Goal: Task Accomplishment & Management: Manage account settings

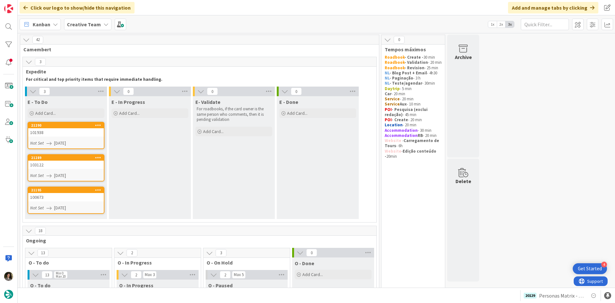
scroll to position [256, 0]
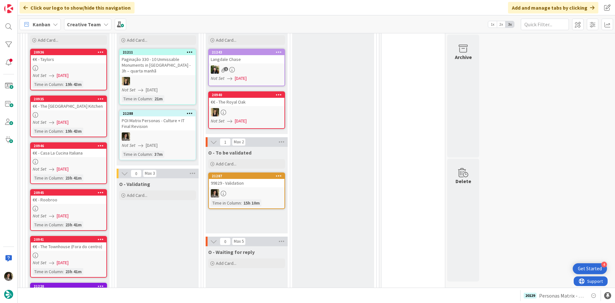
click at [181, 144] on div "Not Set [DATE]" at bounding box center [159, 145] width 74 height 7
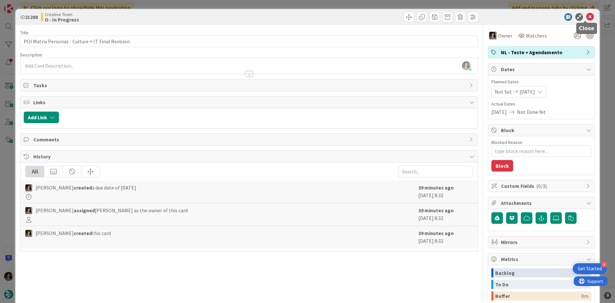
click at [588, 18] on icon at bounding box center [590, 17] width 8 height 8
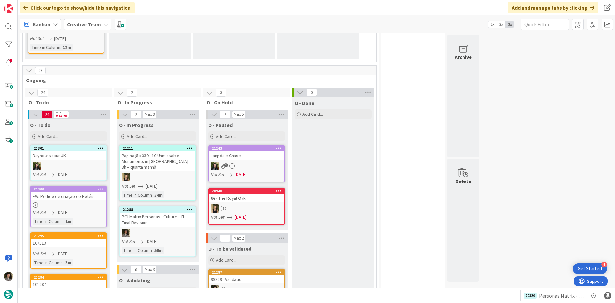
scroll to position [157, 0]
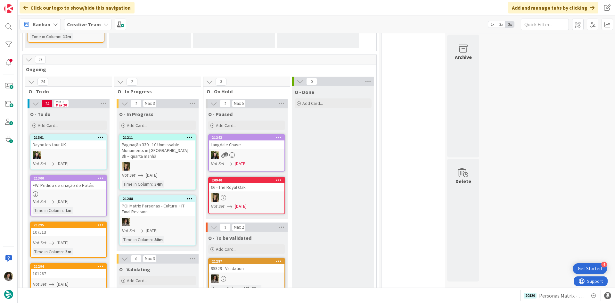
click at [169, 219] on div at bounding box center [158, 222] width 76 height 8
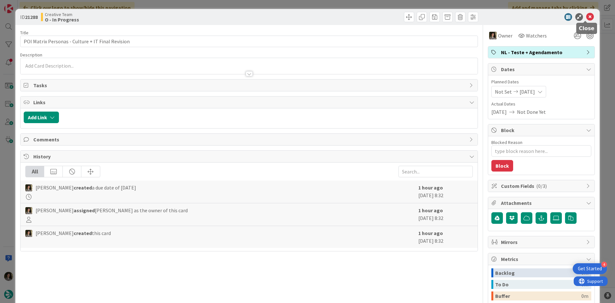
click at [587, 19] on icon at bounding box center [590, 17] width 8 height 8
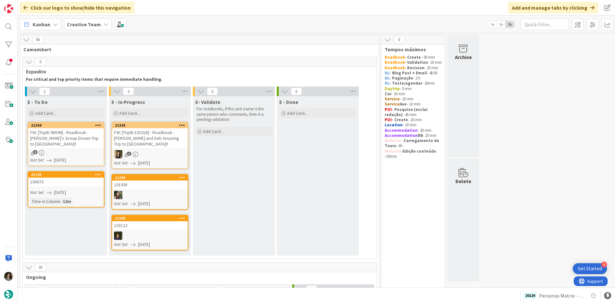
click at [61, 145] on div "FW: [TripID:96596] - Roadbook - [PERSON_NAME]'s Group Dream Trip to [GEOGRAPHIC…" at bounding box center [66, 138] width 76 height 20
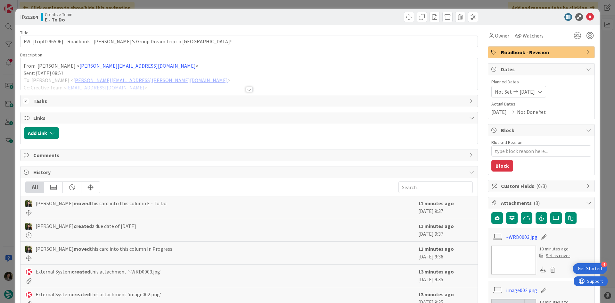
click at [250, 85] on div at bounding box center [249, 81] width 457 height 16
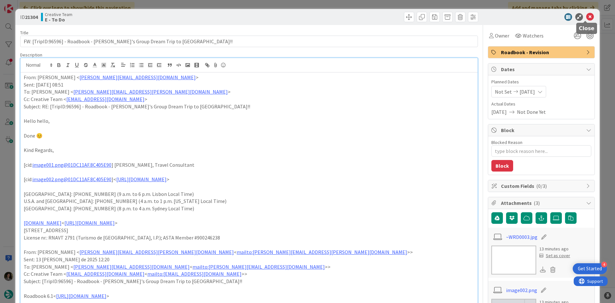
click at [588, 16] on icon at bounding box center [590, 17] width 8 height 8
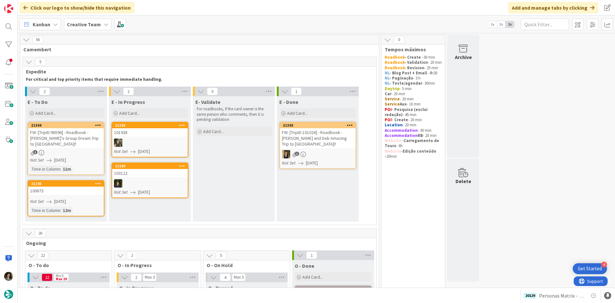
click at [67, 152] on div "3" at bounding box center [66, 152] width 76 height 5
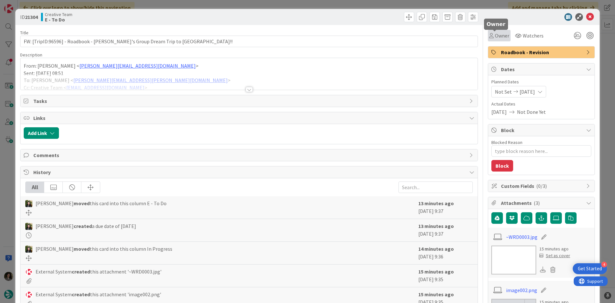
click at [495, 36] on span "Owner" at bounding box center [502, 36] width 14 height 8
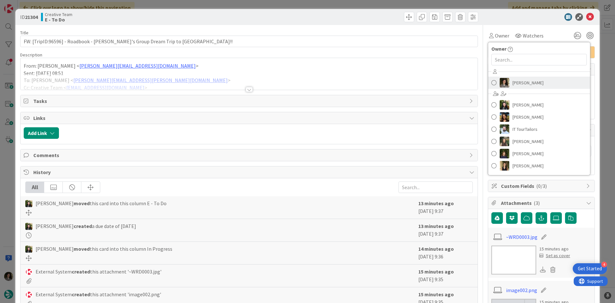
click at [519, 78] on span "[PERSON_NAME]" at bounding box center [528, 83] width 31 height 10
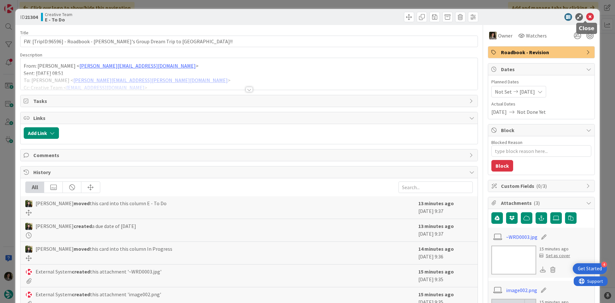
click at [586, 17] on icon at bounding box center [590, 17] width 8 height 8
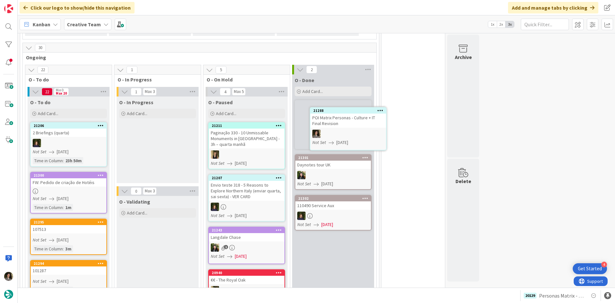
scroll to position [186, 0]
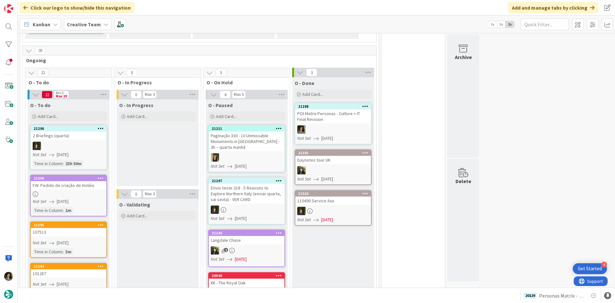
click at [339, 127] on div at bounding box center [333, 129] width 76 height 8
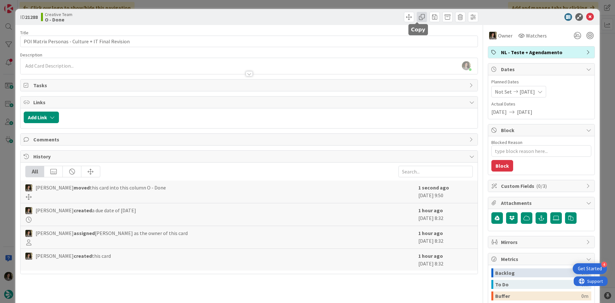
click at [417, 14] on span at bounding box center [422, 17] width 10 height 10
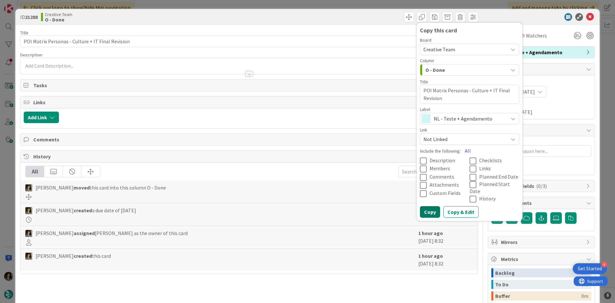
click at [426, 209] on button "Copy" at bounding box center [430, 212] width 20 height 12
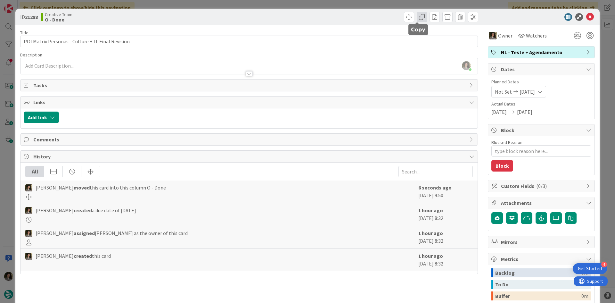
click at [418, 16] on span at bounding box center [422, 17] width 10 height 10
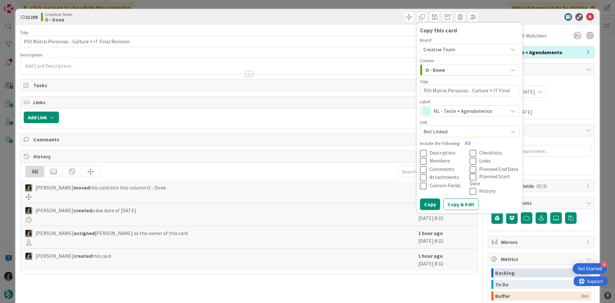
click at [472, 109] on span "NL - Teste + Agendamento" at bounding box center [469, 110] width 71 height 9
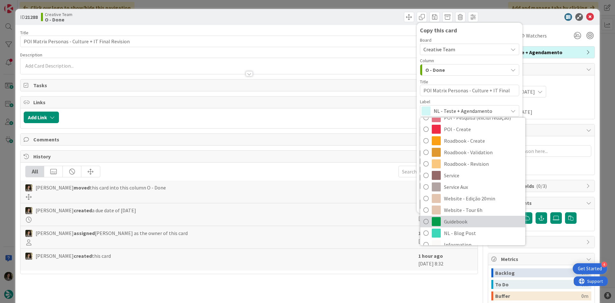
scroll to position [137, 0]
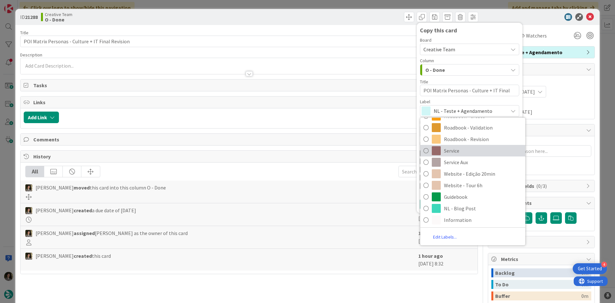
click at [476, 147] on span "Service" at bounding box center [483, 151] width 78 height 10
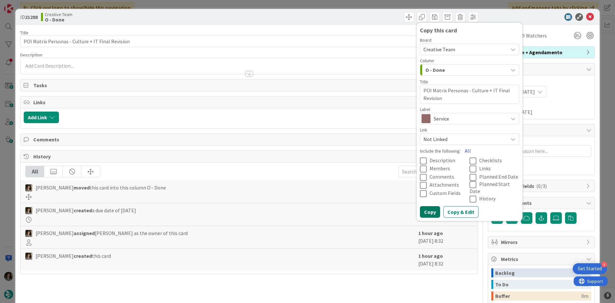
click at [431, 206] on button "Copy" at bounding box center [430, 212] width 20 height 12
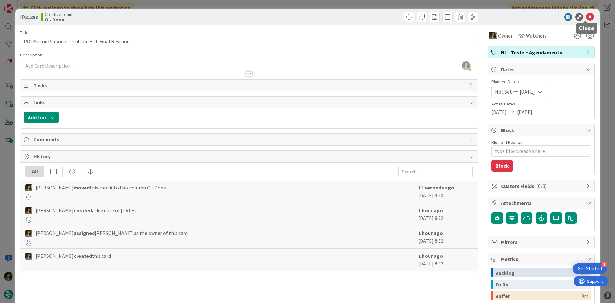
click at [586, 16] on icon at bounding box center [590, 17] width 8 height 8
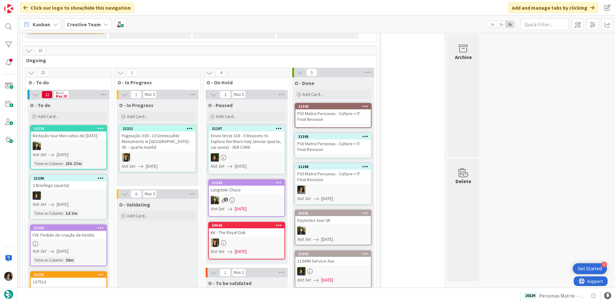
click at [329, 148] on div "POI Matrix Personas - Culture + IT Final Revision" at bounding box center [333, 146] width 76 height 14
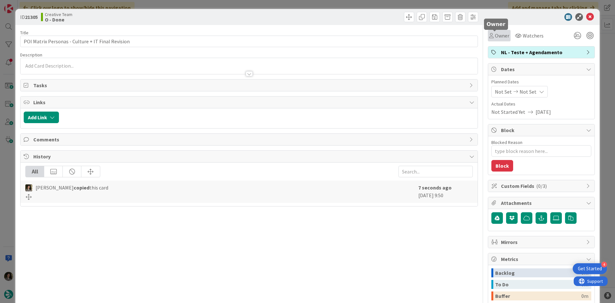
click at [495, 38] on span "Owner" at bounding box center [502, 36] width 14 height 8
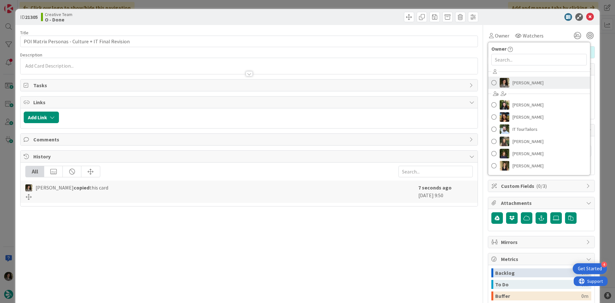
click at [513, 79] on span "[PERSON_NAME]" at bounding box center [528, 83] width 31 height 10
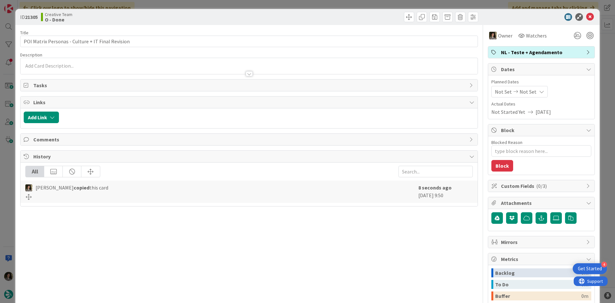
type textarea "x"
click at [523, 87] on div "Not Set Not Set" at bounding box center [520, 92] width 56 height 12
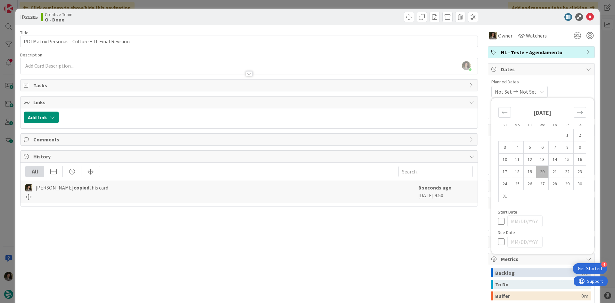
click at [498, 244] on icon at bounding box center [503, 242] width 10 height 8
type input "[DATE]"
click at [587, 18] on icon at bounding box center [590, 17] width 8 height 8
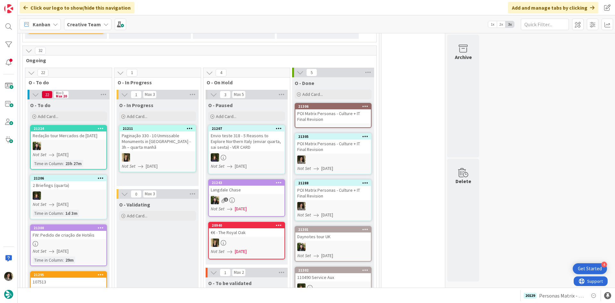
click at [336, 116] on div "POI Matrix Personas - Culture + IT Final Revision" at bounding box center [333, 116] width 76 height 14
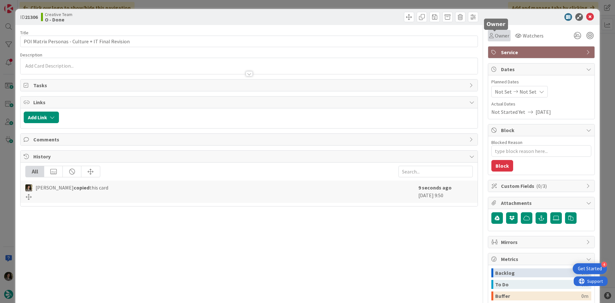
click at [496, 35] on span "Owner" at bounding box center [502, 36] width 14 height 8
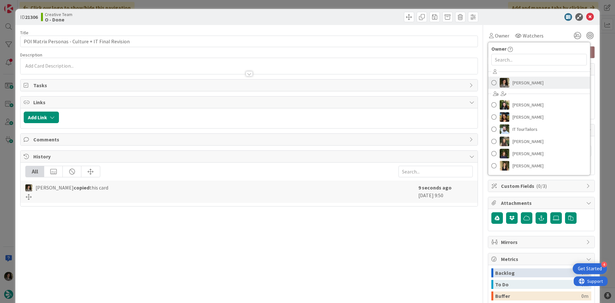
click at [502, 79] on img at bounding box center [505, 83] width 10 height 10
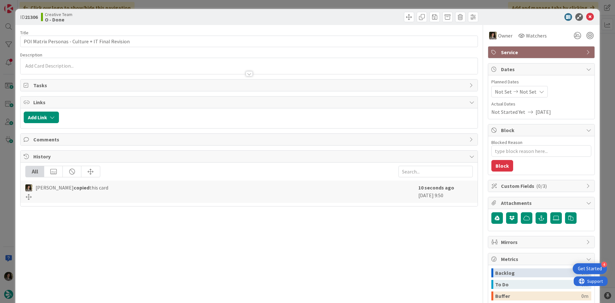
type textarea "x"
click at [529, 86] on div "Not Set Not Set" at bounding box center [520, 92] width 56 height 12
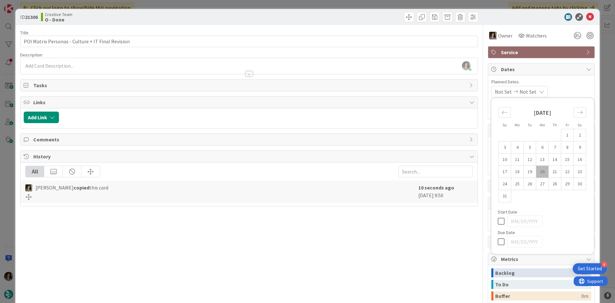
click at [498, 239] on icon at bounding box center [503, 242] width 10 height 8
type input "[DATE]"
click at [586, 14] on icon at bounding box center [590, 17] width 8 height 8
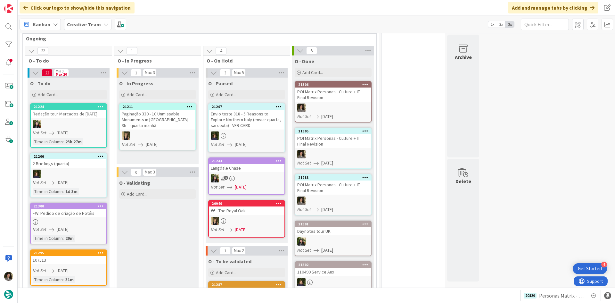
scroll to position [64, 0]
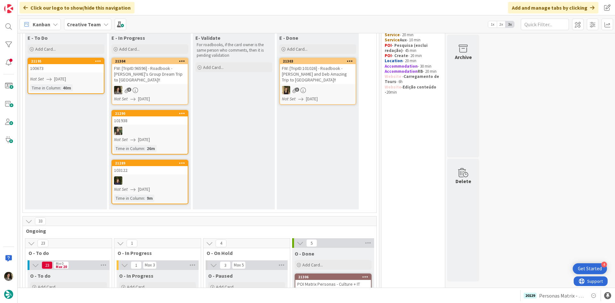
click at [153, 79] on div "FW: [TripID:96596] - Roadbook - [PERSON_NAME]'s Group Dream Trip to [GEOGRAPHIC…" at bounding box center [150, 74] width 76 height 20
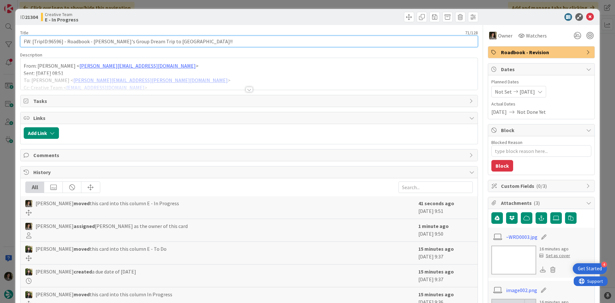
drag, startPoint x: 61, startPoint y: 41, endPoint x: 48, endPoint y: 43, distance: 13.0
click at [48, 43] on input "FW: [TripID:96596] - Roadbook - [PERSON_NAME]'s Group Dream Trip to [GEOGRAPHIC…" at bounding box center [249, 42] width 458 height 12
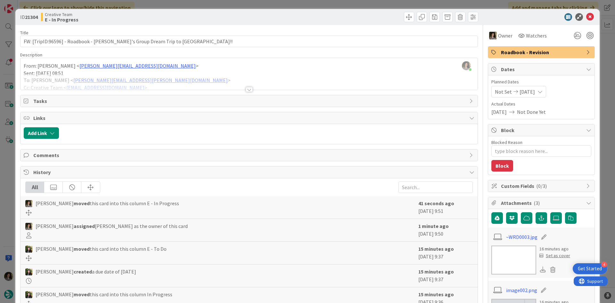
drag, startPoint x: 246, startPoint y: 89, endPoint x: 241, endPoint y: 103, distance: 13.9
click at [246, 89] on div at bounding box center [249, 89] width 7 height 5
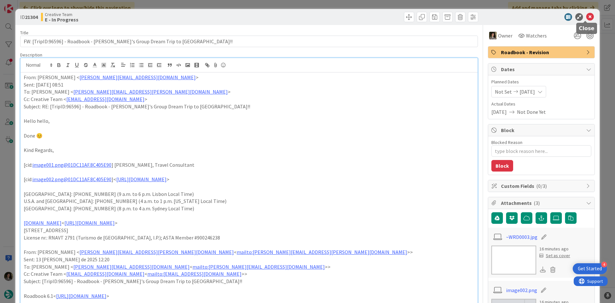
click at [588, 17] on icon at bounding box center [590, 17] width 8 height 8
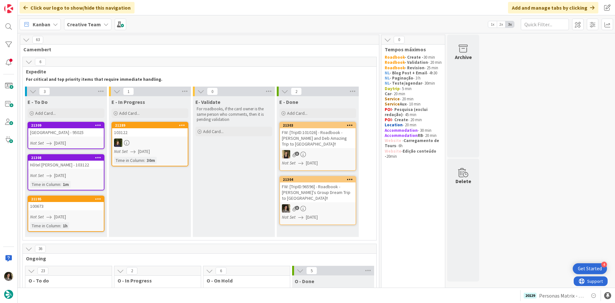
click at [337, 187] on div "FW: [TripID:96596] - Roadbook - [PERSON_NAME]'s Group Dream Trip to [GEOGRAPHIC…" at bounding box center [318, 192] width 76 height 20
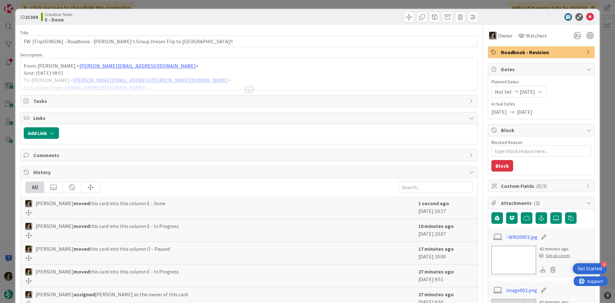
click at [545, 48] on div "Roadbook - Revision" at bounding box center [541, 52] width 106 height 12
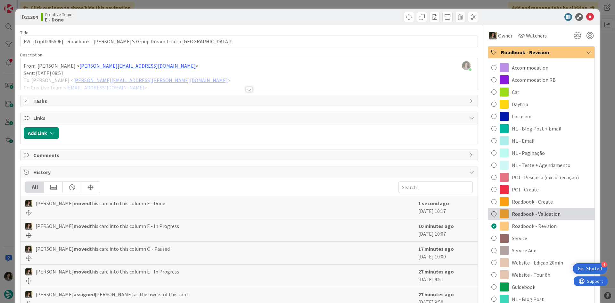
click at [553, 212] on span "Roadbook - Validation" at bounding box center [536, 214] width 49 height 8
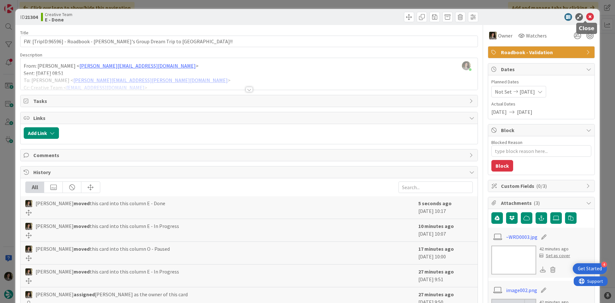
click at [589, 17] on icon at bounding box center [590, 17] width 8 height 8
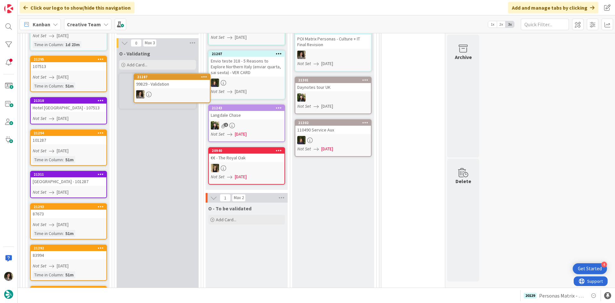
scroll to position [366, 0]
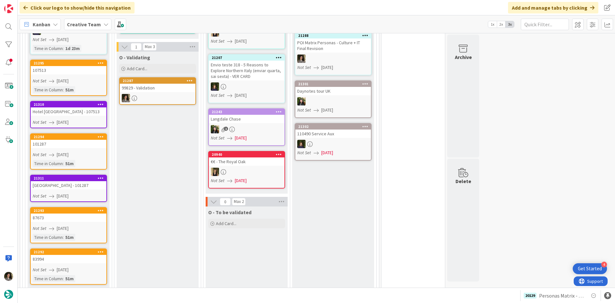
click at [162, 89] on div "99829 - Validation" at bounding box center [158, 88] width 76 height 8
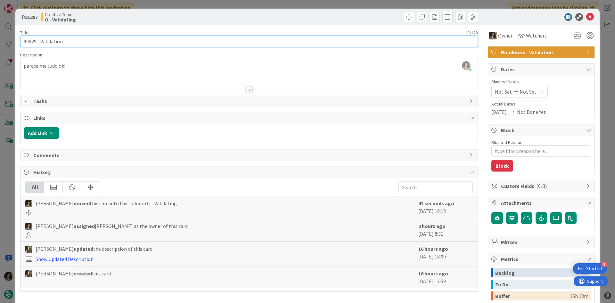
drag, startPoint x: 37, startPoint y: 43, endPoint x: 18, endPoint y: 40, distance: 19.1
click at [18, 40] on div "ID 21287 Creative Team O - Validating Title 18 / 128 99829 - Validation Descrip…" at bounding box center [307, 194] width 585 height 370
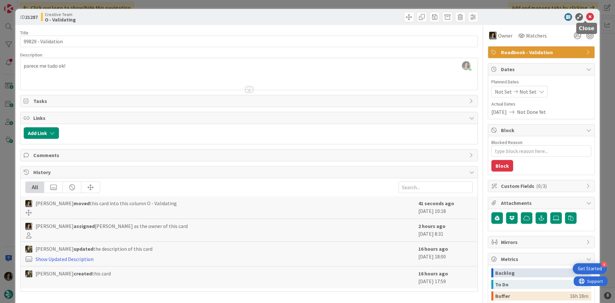
click at [587, 15] on icon at bounding box center [590, 17] width 8 height 8
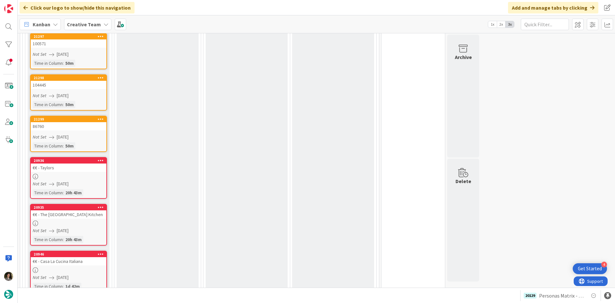
scroll to position [929, 0]
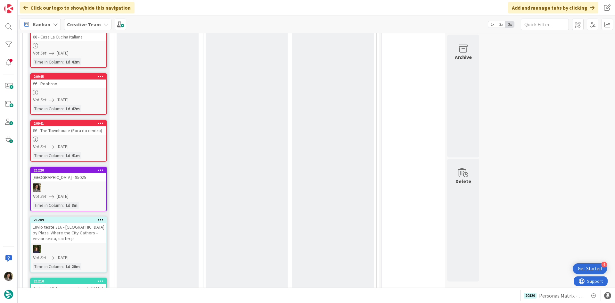
click at [88, 195] on div "Not Set [DATE]" at bounding box center [70, 196] width 74 height 7
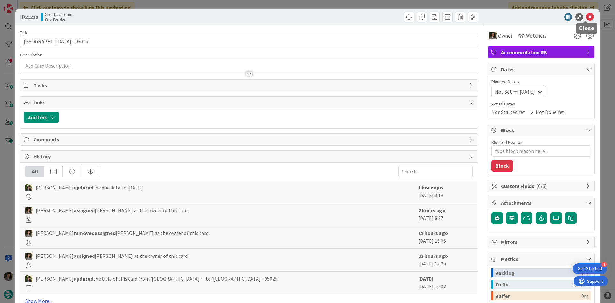
click at [588, 19] on icon at bounding box center [590, 17] width 8 height 8
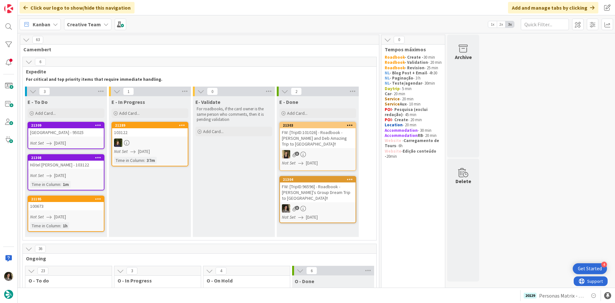
click at [60, 137] on link "[GEOGRAPHIC_DATA] - 95025 Not Set [DATE]" at bounding box center [66, 135] width 77 height 27
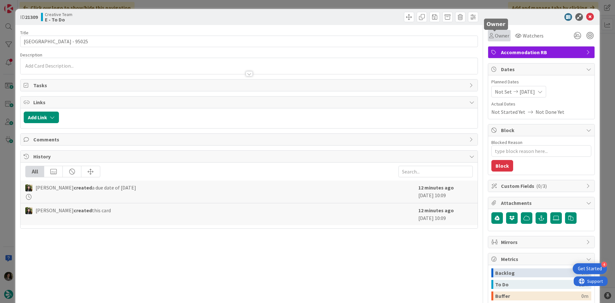
click at [489, 33] on icon at bounding box center [491, 35] width 4 height 5
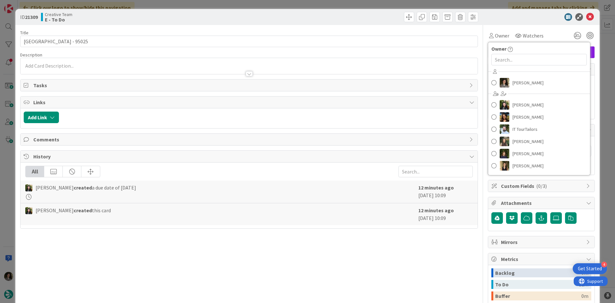
click at [537, 89] on div "[PERSON_NAME] [PERSON_NAME] [PERSON_NAME] IT TourTailors [PERSON_NAME] [PERSON_…" at bounding box center [539, 120] width 102 height 106
click at [540, 82] on link "[PERSON_NAME]" at bounding box center [539, 83] width 102 height 12
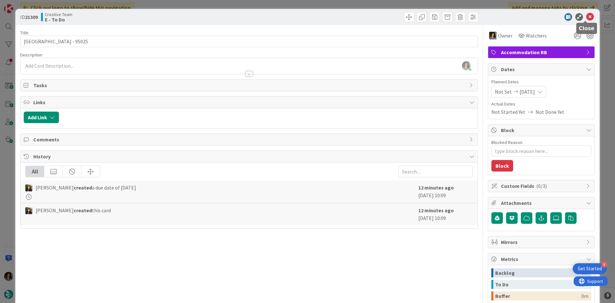
click at [586, 17] on icon at bounding box center [590, 17] width 8 height 8
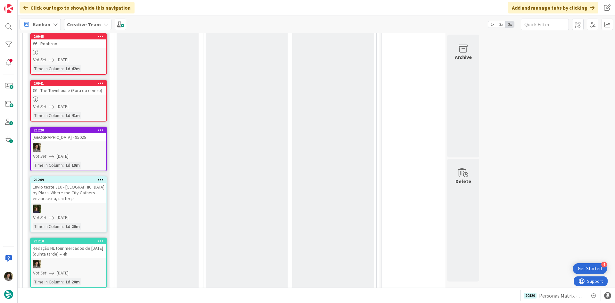
scroll to position [929, 0]
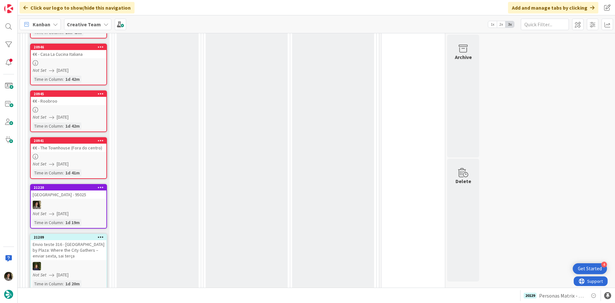
click at [69, 190] on div "21220" at bounding box center [69, 188] width 76 height 6
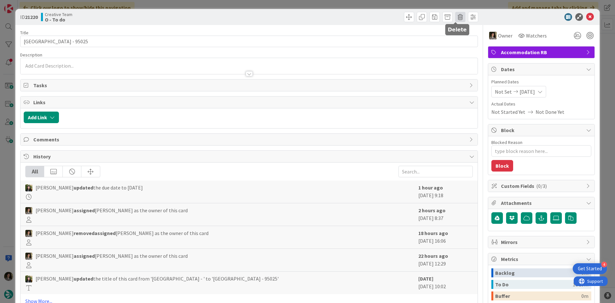
click at [459, 18] on span at bounding box center [460, 17] width 10 height 10
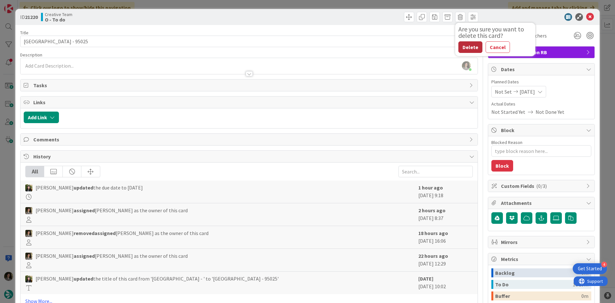
click at [469, 46] on button "Delete" at bounding box center [471, 47] width 24 height 12
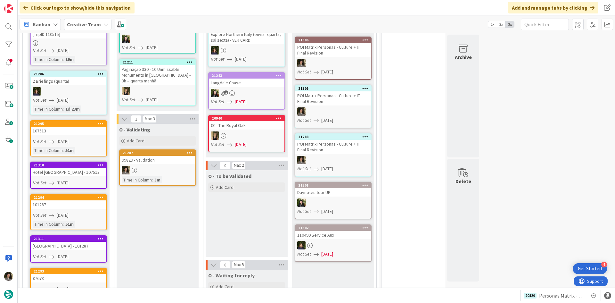
scroll to position [353, 0]
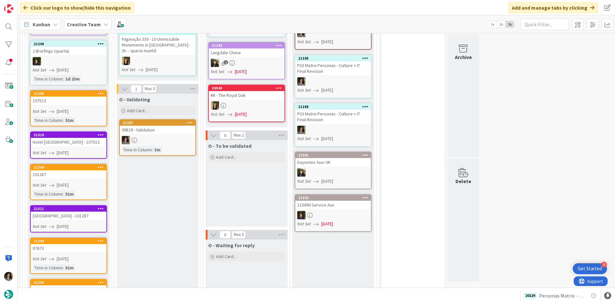
click at [170, 138] on div at bounding box center [158, 140] width 76 height 8
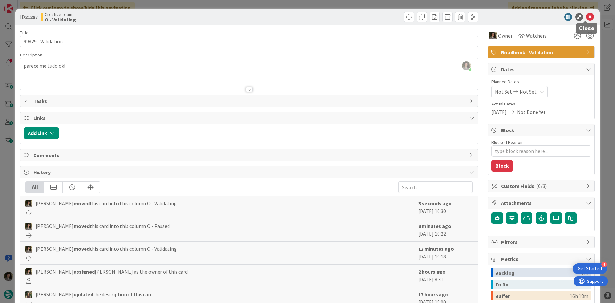
click at [586, 17] on icon at bounding box center [590, 17] width 8 height 8
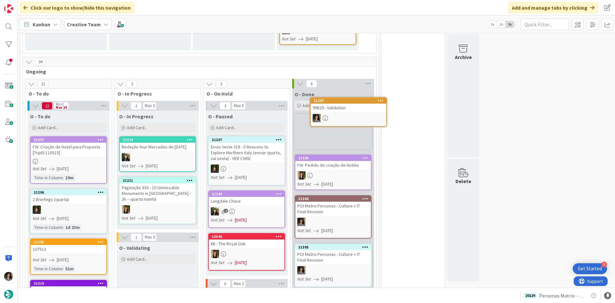
scroll to position [259, 0]
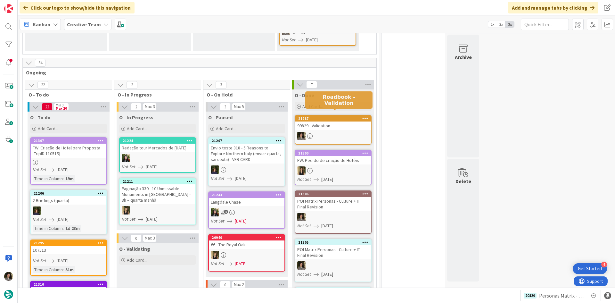
click at [350, 116] on div "21287" at bounding box center [334, 118] width 73 height 4
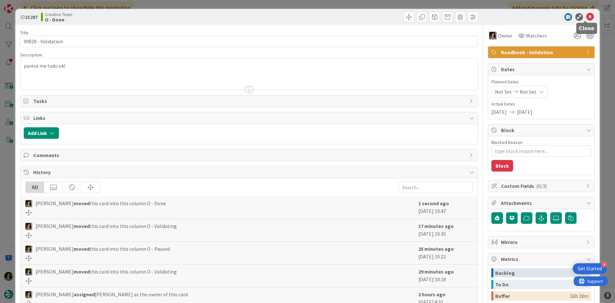
click at [586, 17] on icon at bounding box center [590, 17] width 8 height 8
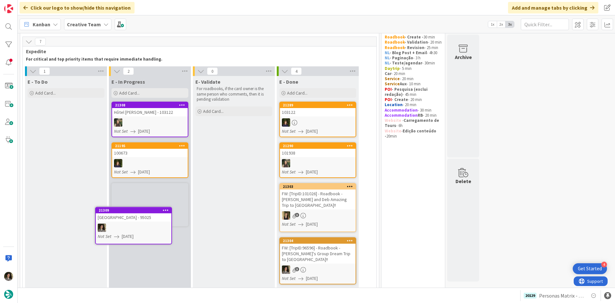
scroll to position [33, 0]
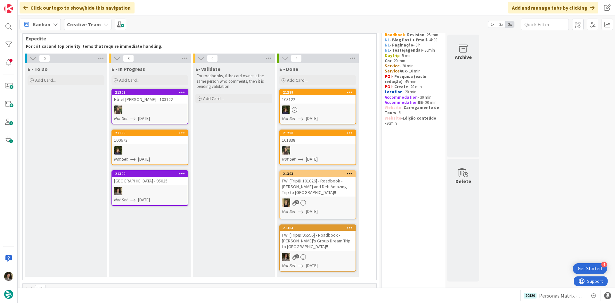
click at [158, 191] on div at bounding box center [150, 191] width 76 height 8
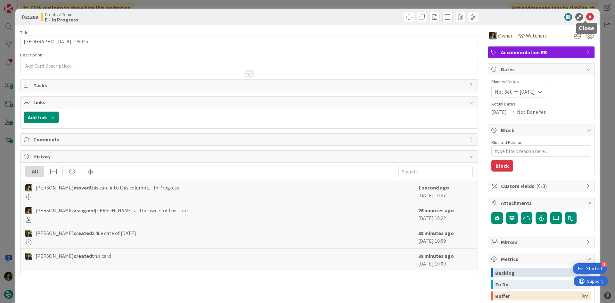
click at [588, 18] on icon at bounding box center [590, 17] width 8 height 8
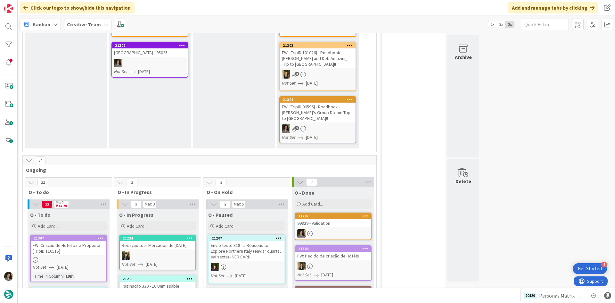
click at [157, 58] on link "[GEOGRAPHIC_DATA] - 95025 Not Set [DATE]" at bounding box center [150, 60] width 77 height 36
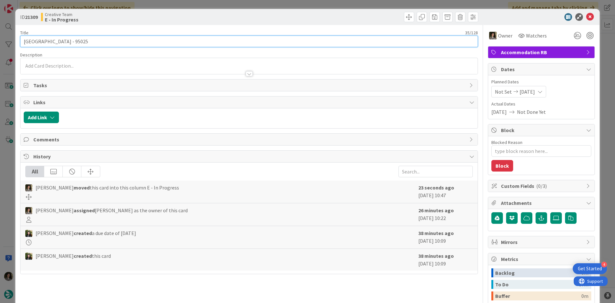
drag, startPoint x: 83, startPoint y: 42, endPoint x: 5, endPoint y: 38, distance: 78.3
click at [5, 38] on div "ID 21309 Creative Team E - In Progress Title 35 / 128 [GEOGRAPHIC_DATA] & Spa -…" at bounding box center [307, 151] width 615 height 303
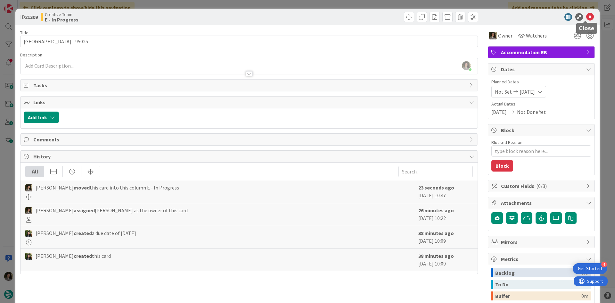
click at [588, 14] on icon at bounding box center [590, 17] width 8 height 8
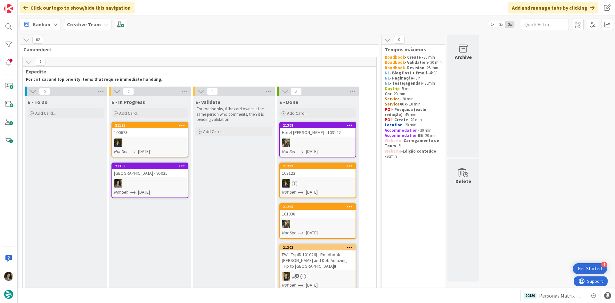
click at [136, 180] on div at bounding box center [150, 183] width 76 height 8
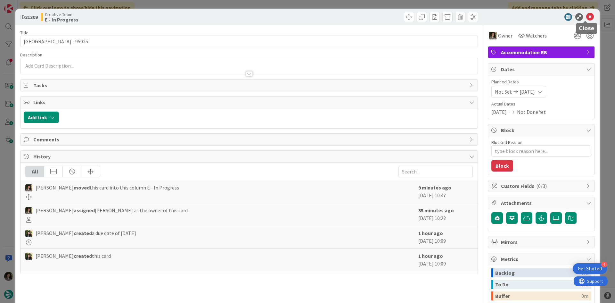
click at [586, 17] on icon at bounding box center [590, 17] width 8 height 8
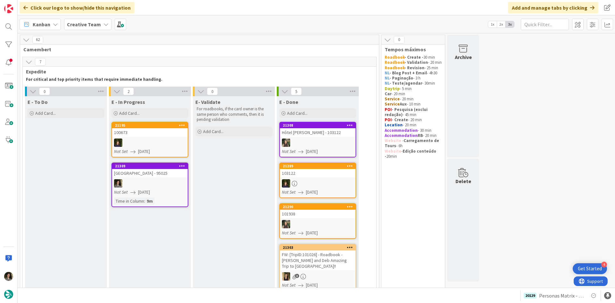
click at [327, 132] on div "Hôtel [PERSON_NAME] - 103122" at bounding box center [318, 132] width 76 height 8
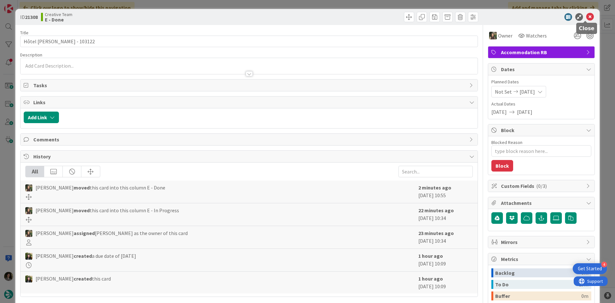
click at [587, 16] on icon at bounding box center [590, 17] width 8 height 8
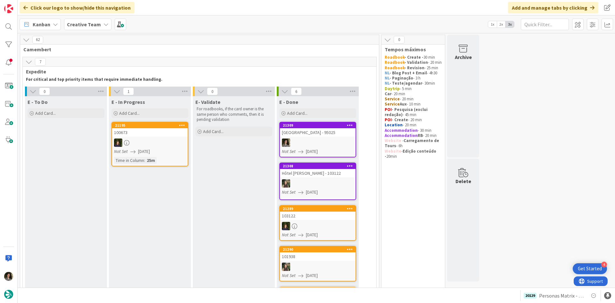
click at [326, 143] on div at bounding box center [318, 142] width 76 height 8
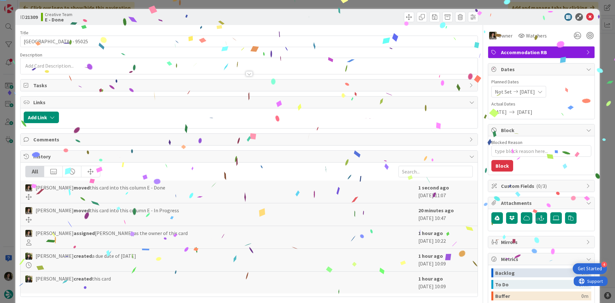
type textarea "x"
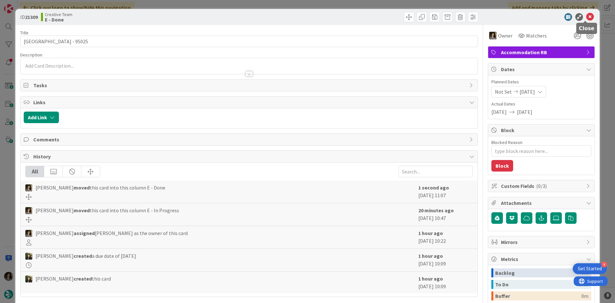
click at [586, 16] on icon at bounding box center [590, 17] width 8 height 8
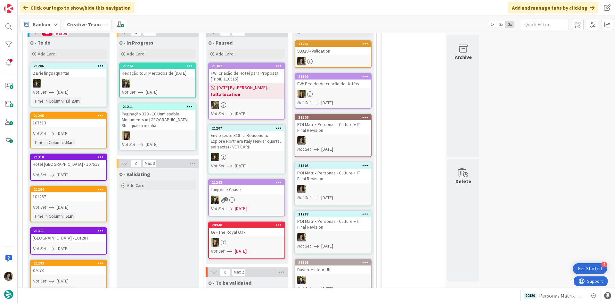
scroll to position [353, 0]
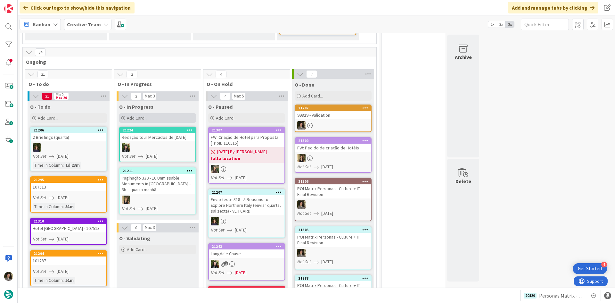
click at [142, 115] on span "Add Card..." at bounding box center [137, 118] width 21 height 6
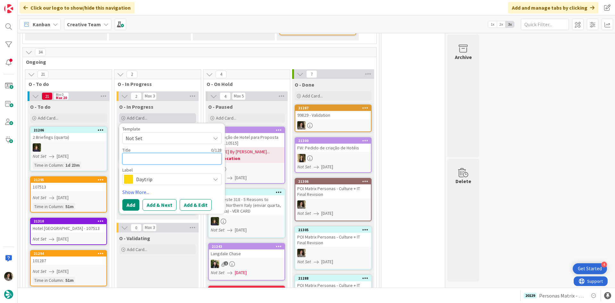
type textarea "r"
type textarea "x"
type textarea "R"
type textarea "x"
type textarea "Re"
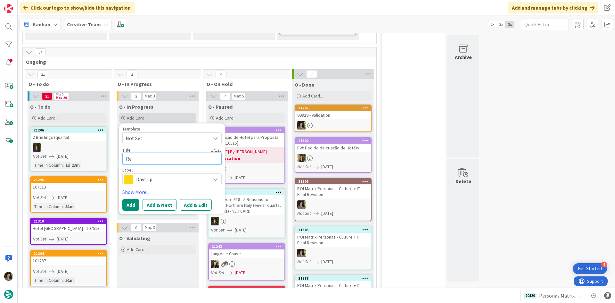
type textarea "x"
type textarea "Rev"
type textarea "x"
type textarea "Revi"
type textarea "x"
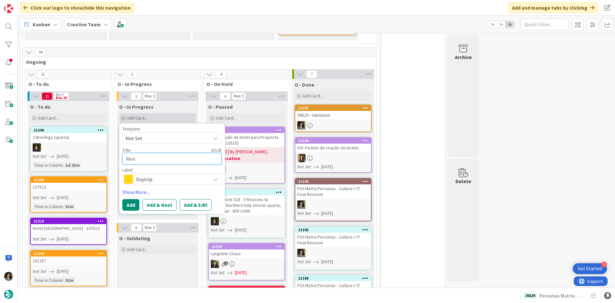
type textarea "Revis"
type textarea "x"
type textarea "Revisi"
type textarea "x"
type textarea "Revisio"
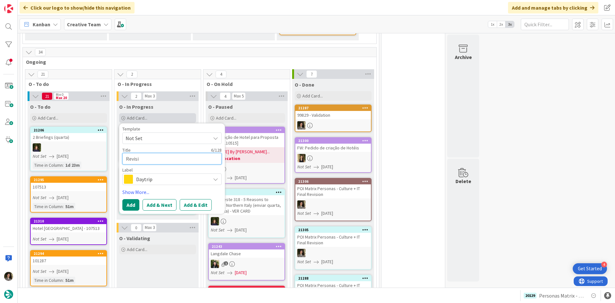
type textarea "x"
type textarea "Revision"
type textarea "x"
type textarea "Revision"
type textarea "x"
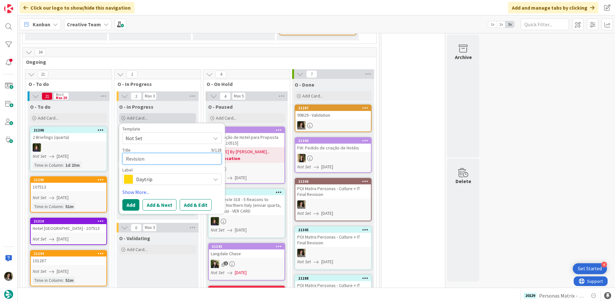
type textarea "Revision M"
type textarea "x"
type textarea "Revision Ma"
type textarea "x"
type textarea "Revision Mat"
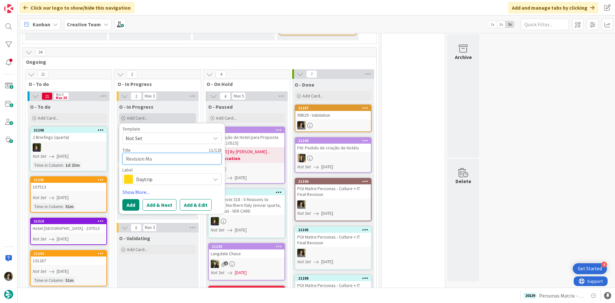
type textarea "x"
type textarea "Revision Matr"
type textarea "x"
type textarea "Revision Matri"
type textarea "x"
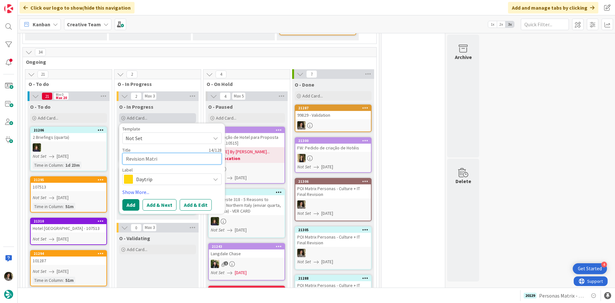
type textarea "Revision Matriz"
type textarea "x"
type textarea "Revision Matriz"
type textarea "x"
type textarea "Revision Matriz"
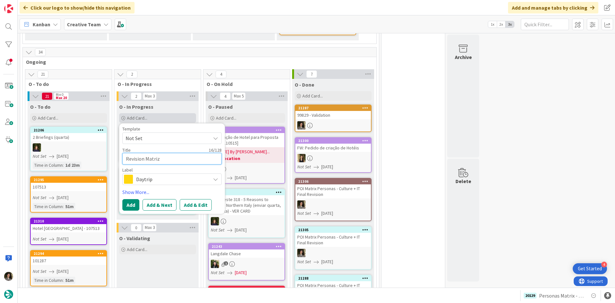
type textarea "x"
type textarea "Revision Matri"
type textarea "x"
type textarea "Revision Matrix"
type textarea "x"
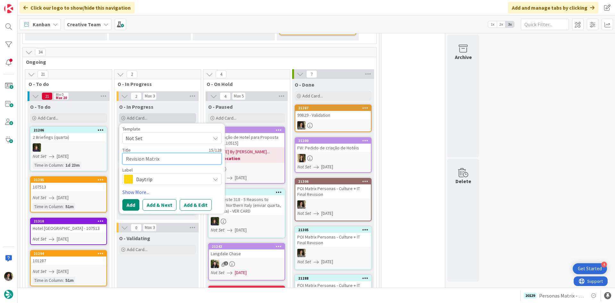
type textarea "Revision Matrix"
type textarea "x"
type textarea "Revision Matrix I"
type textarea "x"
type textarea "Revision Matrix IT"
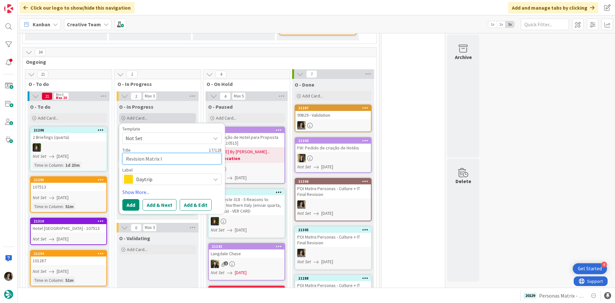
type textarea "x"
type textarea "Revision Matrix IT"
type textarea "x"
type textarea "Revision Matrix IT /"
type textarea "x"
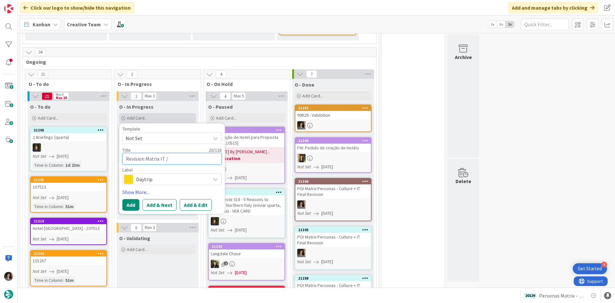
type textarea "Revision Matrix IT"
type textarea "x"
type textarea "Revision Matrix IT /"
type textarea "x"
type textarea "Revision Matrix IT"
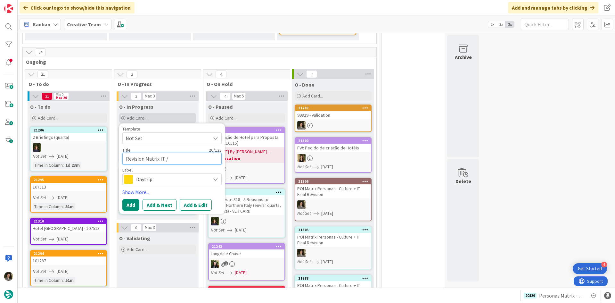
type textarea "x"
type textarea "Revision Matrix IT -"
type textarea "x"
type textarea "Revision Matrix IT -"
type textarea "x"
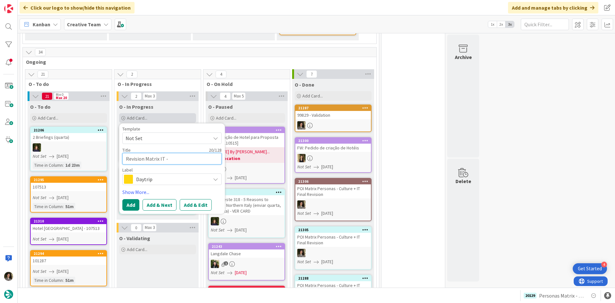
type textarea "Revision Matrix IT - F"
type textarea "x"
type textarea "Revision Matrix IT - Fa"
type textarea "x"
type textarea "Revision Matrix IT - Fam"
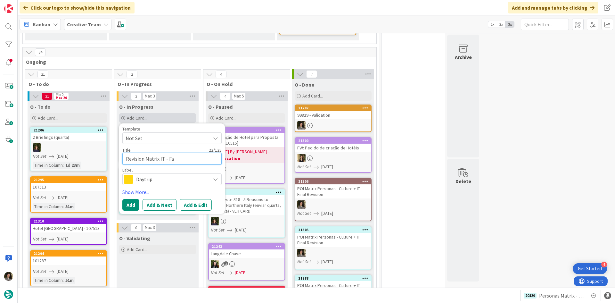
type textarea "x"
type textarea "Revision Matrix IT - Faml"
type textarea "x"
type textarea "Revision Matrix IT - Fam"
type textarea "x"
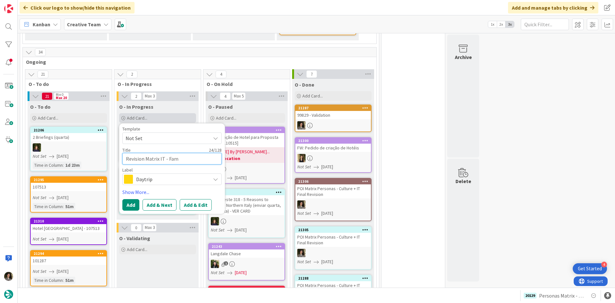
type textarea "Revision Matrix IT - Fami"
type textarea "x"
type textarea "Revision Matrix IT - Famil"
type textarea "x"
type textarea "Revision Matrix IT - Famili"
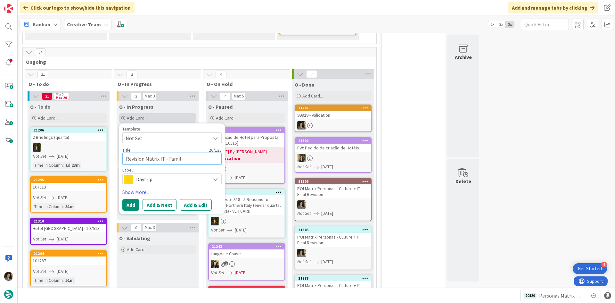
type textarea "x"
type textarea "Revision Matrix IT - Familie"
type textarea "x"
type textarea "Revision Matrix IT - Families"
type textarea "x"
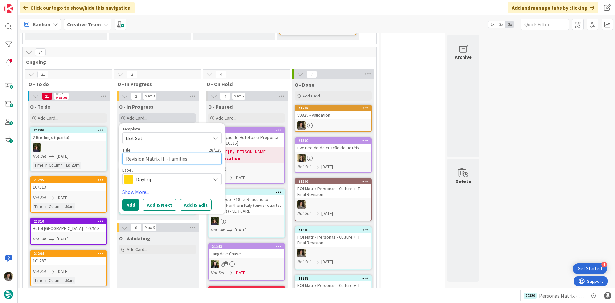
type textarea "Revision Matrix IT - Families"
type textarea "x"
type textarea "Revision Matrix IT - Families w"
type textarea "x"
type textarea "Revision Matrix IT - Families w/"
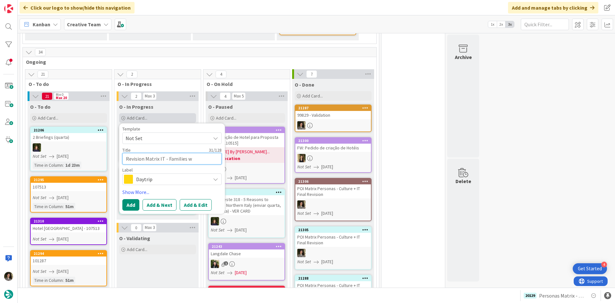
type textarea "x"
type textarea "Revision Matrix IT - Families w/"
type textarea "x"
type textarea "Revision Matrix IT - Families w/ C"
type textarea "x"
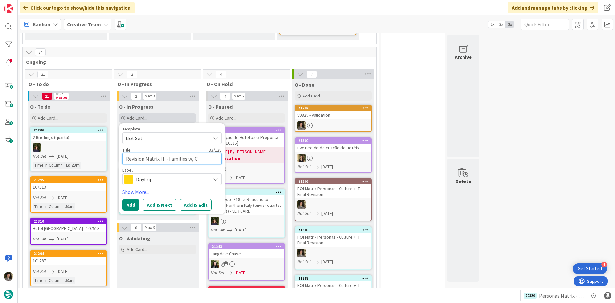
type textarea "Revision Matrix IT - Families w/ CH"
type textarea "x"
type textarea "Revision Matrix IT - Families w/ CHi"
type textarea "x"
type textarea "Revision Matrix IT - Families w/ CHil"
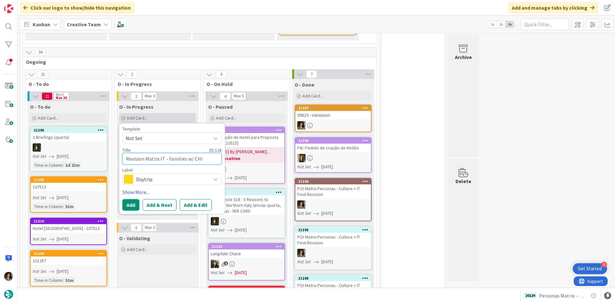
type textarea "x"
type textarea "Revision Matrix IT - Families w/ CHild"
type textarea "x"
type textarea "Revision Matrix IT - Families w/ CHildr"
type textarea "x"
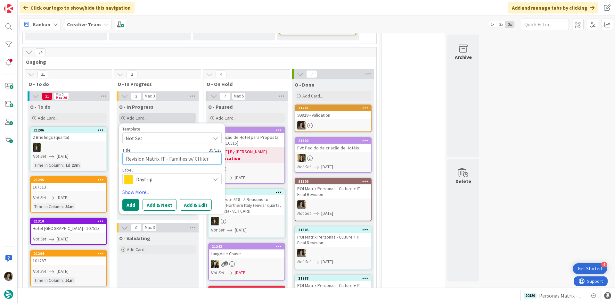
type textarea "Revision Matrix IT - Families w/ CHild"
type textarea "x"
type textarea "Revision Matrix IT - Families w/ CHil"
type textarea "x"
type textarea "Revision Matrix IT - Families w/ CHi"
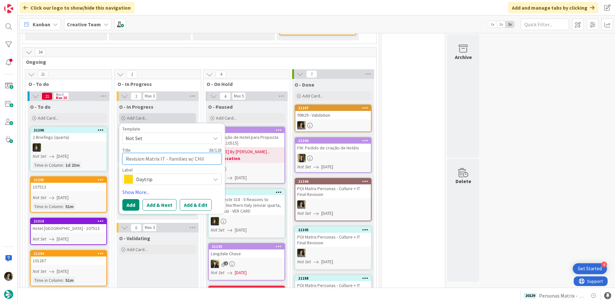
type textarea "x"
type textarea "Revision Matrix IT - Families w/ CH"
type textarea "x"
type textarea "Revision Matrix IT - Families w/ C"
type textarea "x"
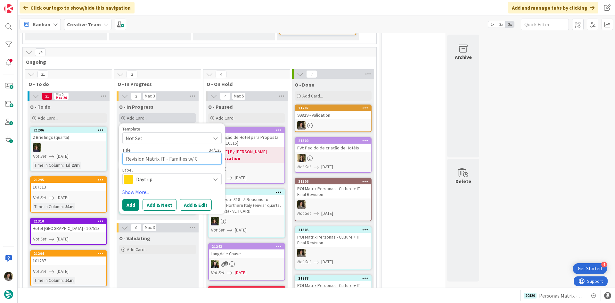
type textarea "Revision Matrix IT - Families w/ Ch"
type textarea "x"
type textarea "Revision Matrix IT - Families w/ Chi"
type textarea "x"
type textarea "Revision Matrix IT - Families w/ Chil"
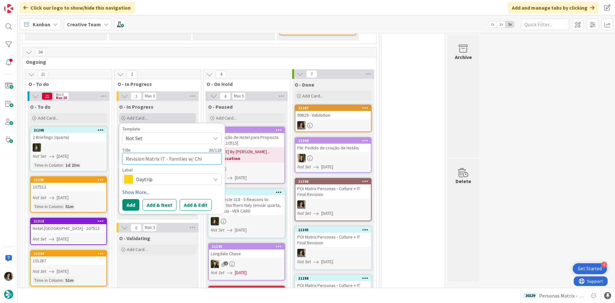
type textarea "x"
type textarea "Revision Matrix IT - Families w/ Child"
type textarea "x"
type textarea "Revision Matrix IT - Families w/ Childr"
type textarea "x"
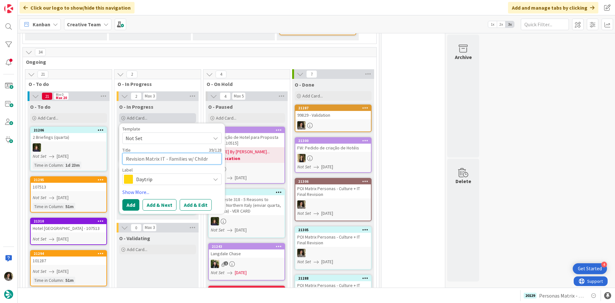
type textarea "Revision Matrix IT - Families w/ Childre"
type textarea "x"
type textarea "Revision Matrix IT - Families w/ Children"
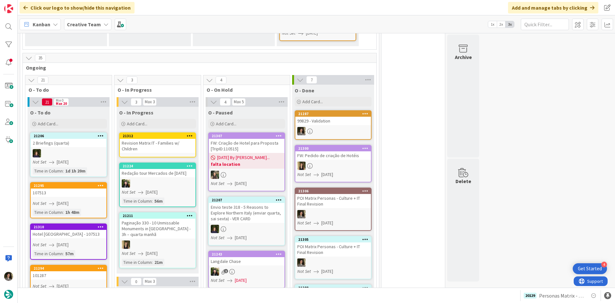
click at [156, 144] on div "Revision Matrix IT - Families w/ Children" at bounding box center [158, 146] width 76 height 14
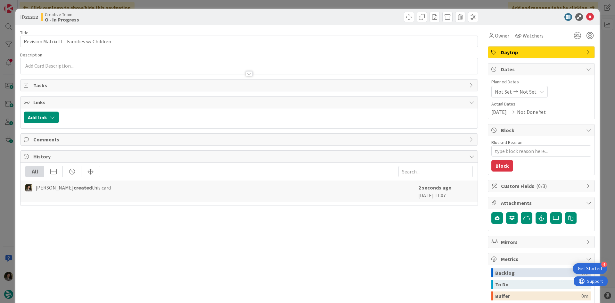
click at [542, 46] on div "Owner Watchers Daytrip Dates Planned Dates Not Set Not Set Actual Dates [DATE] …" at bounding box center [541, 199] width 107 height 349
click at [545, 52] on span "Daytrip" at bounding box center [542, 52] width 82 height 8
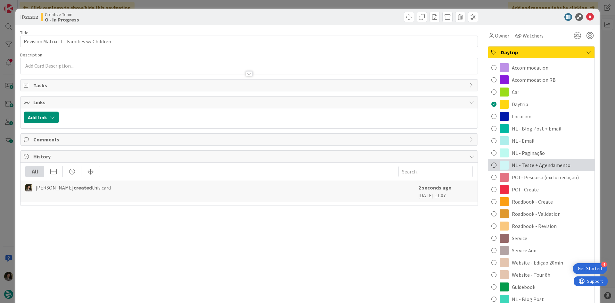
click at [539, 162] on span "NL - Teste + Agendamento" at bounding box center [541, 165] width 59 height 8
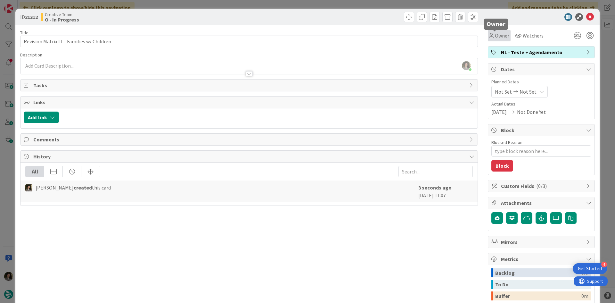
click at [495, 35] on span "Owner" at bounding box center [502, 36] width 14 height 8
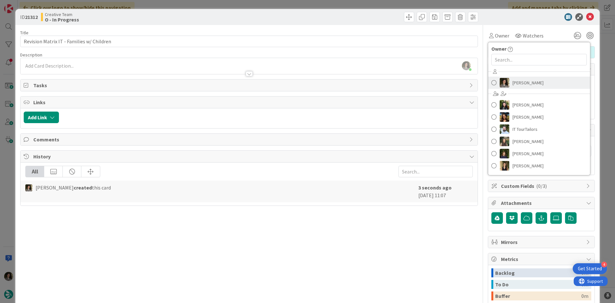
click at [528, 86] on span "[PERSON_NAME]" at bounding box center [528, 83] width 31 height 10
type textarea "x"
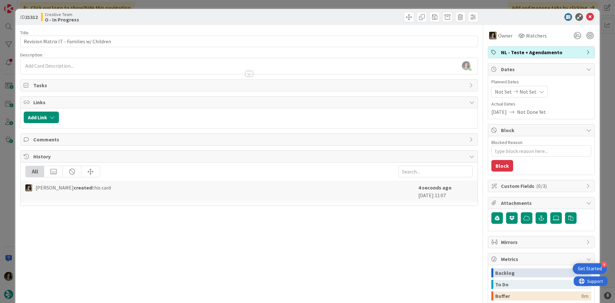
click at [536, 95] on div "Not Set Not Set" at bounding box center [520, 92] width 56 height 12
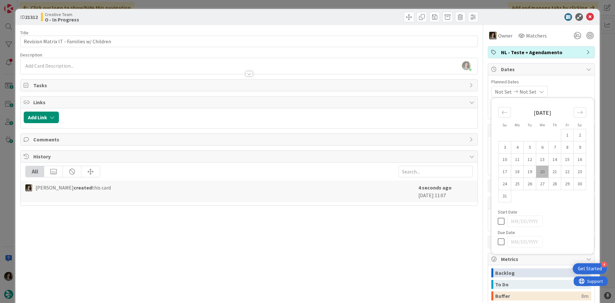
click at [498, 241] on icon at bounding box center [503, 242] width 10 height 8
type input "[DATE]"
click at [586, 17] on icon at bounding box center [590, 17] width 8 height 8
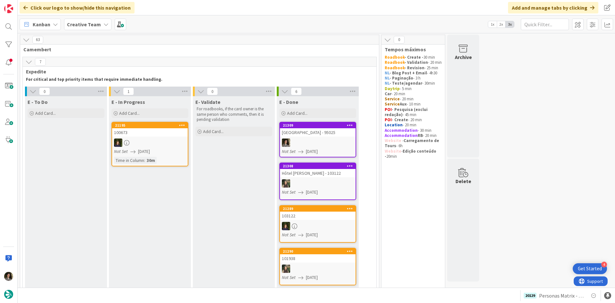
click at [167, 140] on div at bounding box center [150, 142] width 76 height 8
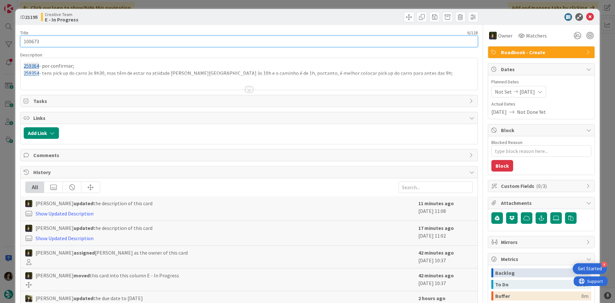
drag, startPoint x: 31, startPoint y: 37, endPoint x: 14, endPoint y: 35, distance: 17.1
click at [14, 35] on div "ID 21195 Creative Team E - In Progress Title 6 / 128 100673 Description 259364 …" at bounding box center [307, 151] width 615 height 303
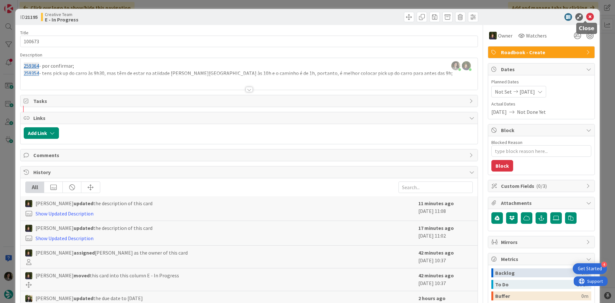
click at [586, 16] on icon at bounding box center [590, 17] width 8 height 8
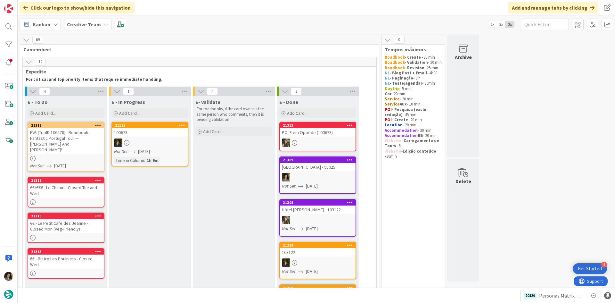
scroll to position [64, 0]
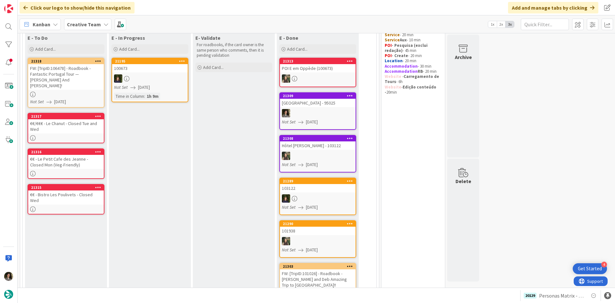
click at [61, 73] on div "FW: [TripID:106478] - Roadbook - Fantastic Portugal Tour — [PERSON_NAME] And [P…" at bounding box center [66, 77] width 76 height 26
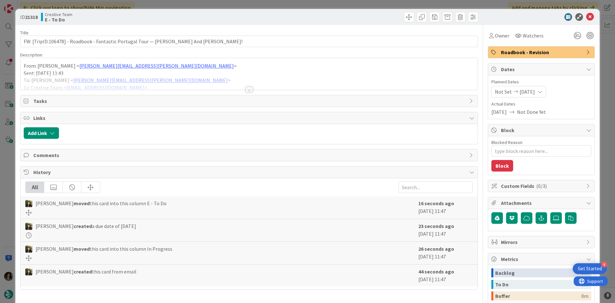
click at [246, 88] on div at bounding box center [249, 89] width 7 height 5
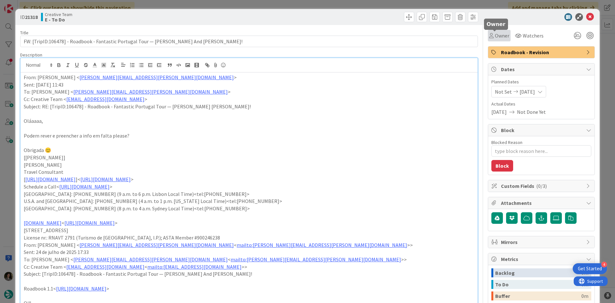
click at [489, 37] on icon at bounding box center [491, 35] width 4 height 5
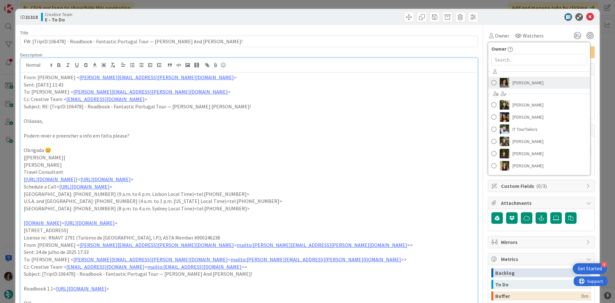
click at [530, 79] on span "[PERSON_NAME]" at bounding box center [528, 83] width 31 height 10
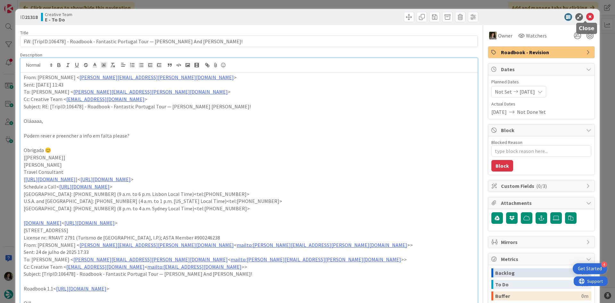
click at [586, 15] on icon at bounding box center [590, 17] width 8 height 8
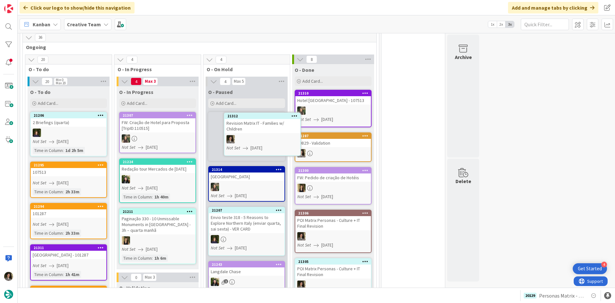
scroll to position [490, 0]
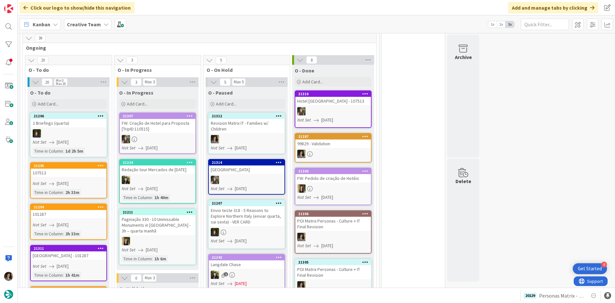
click at [248, 120] on div "Revision Matrix IT - Families w/ Children" at bounding box center [247, 126] width 76 height 14
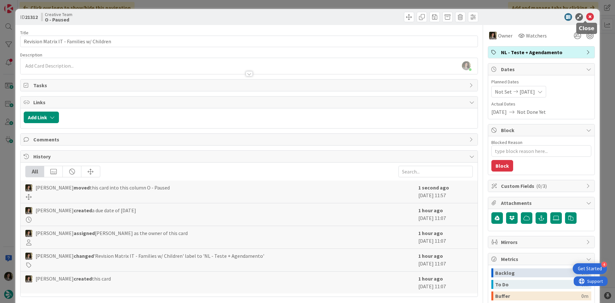
click at [587, 14] on icon at bounding box center [590, 17] width 8 height 8
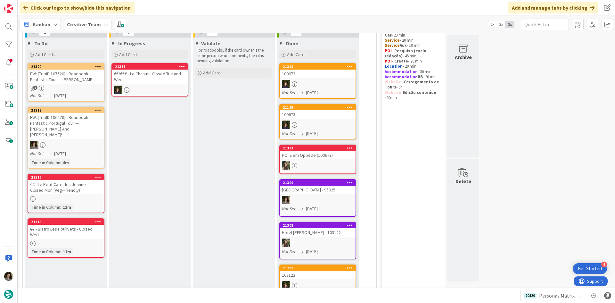
scroll to position [10, 0]
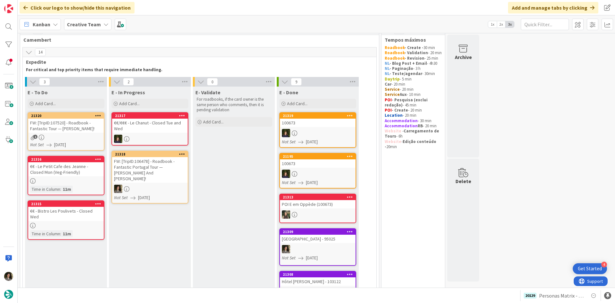
click at [90, 141] on div "Not Set [DATE]" at bounding box center [67, 144] width 74 height 7
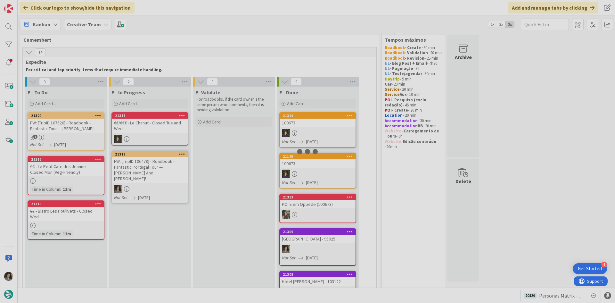
click at [90, 141] on div at bounding box center [307, 151] width 615 height 303
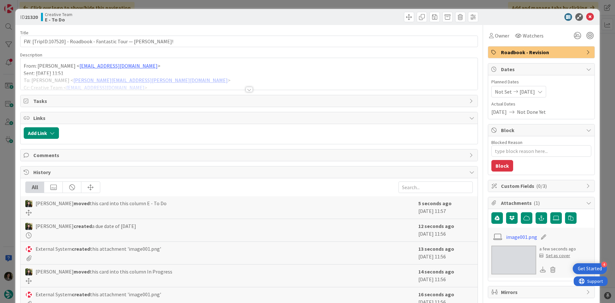
click at [246, 86] on div at bounding box center [249, 81] width 457 height 16
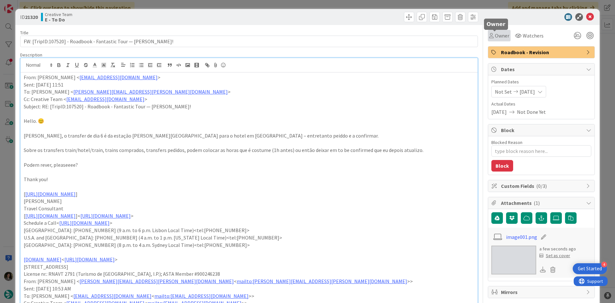
click at [495, 35] on span "Owner" at bounding box center [502, 36] width 14 height 8
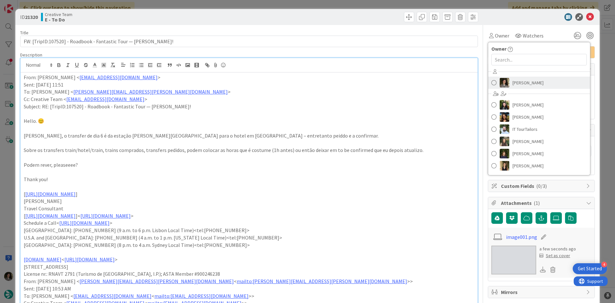
click at [521, 82] on span "[PERSON_NAME]" at bounding box center [528, 83] width 31 height 10
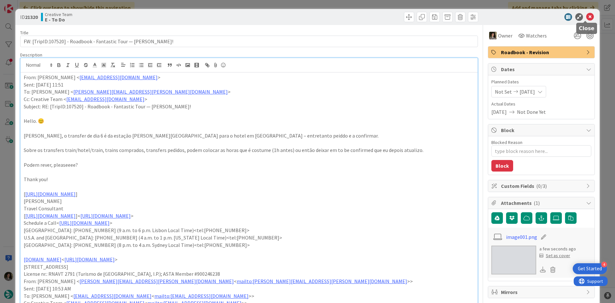
click at [587, 14] on icon at bounding box center [590, 17] width 8 height 8
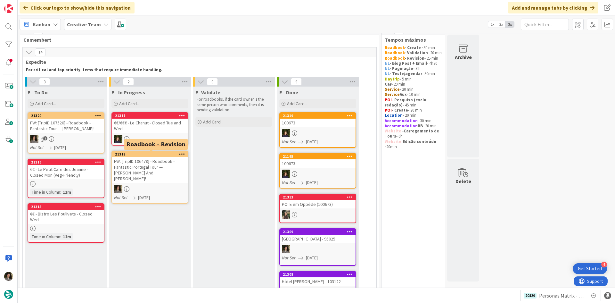
click at [166, 170] on div "FW: [TripID:106478] - Roadbook - Fantastic Portugal Tour — [PERSON_NAME] And [P…" at bounding box center [150, 170] width 76 height 26
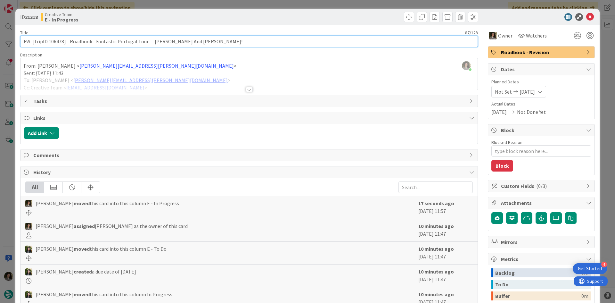
drag, startPoint x: 63, startPoint y: 41, endPoint x: 48, endPoint y: 42, distance: 15.1
click at [48, 42] on input "FW: [TripID:106478] - Roadbook - Fantastic Portugal Tour — [PERSON_NAME] And [P…" at bounding box center [249, 42] width 458 height 12
click at [138, 40] on input "FW: [TripID:106478] - Roadbook - Fantastic Portugal Tour — [PERSON_NAME] And [P…" at bounding box center [249, 42] width 458 height 12
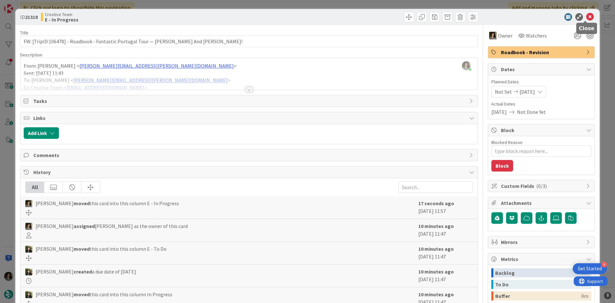
drag, startPoint x: 584, startPoint y: 16, endPoint x: 565, endPoint y: 26, distance: 20.9
click at [586, 15] on icon at bounding box center [590, 17] width 8 height 8
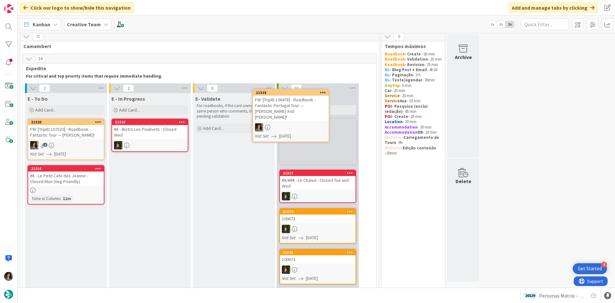
scroll to position [2, 0]
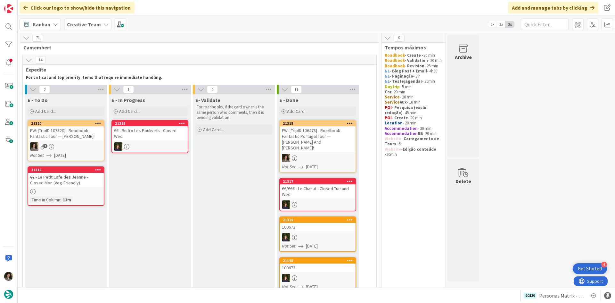
click at [319, 127] on div "FW: [TripID:106478] - Roadbook - Fantastic Portugal Tour — [PERSON_NAME] And [P…" at bounding box center [318, 139] width 76 height 26
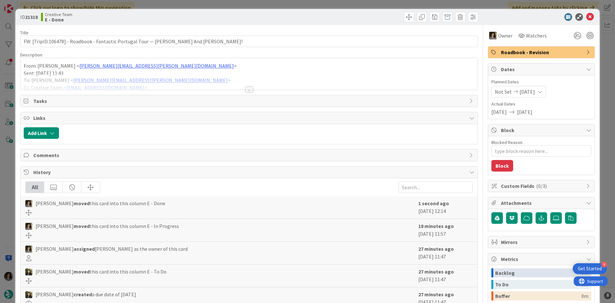
click at [511, 55] on span "Roadbook - Revision" at bounding box center [542, 52] width 82 height 8
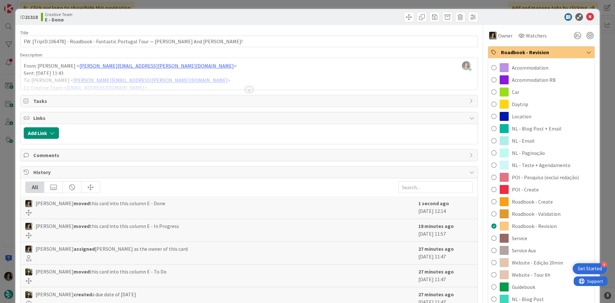
click at [530, 217] on span "Roadbook - Validation" at bounding box center [536, 214] width 49 height 8
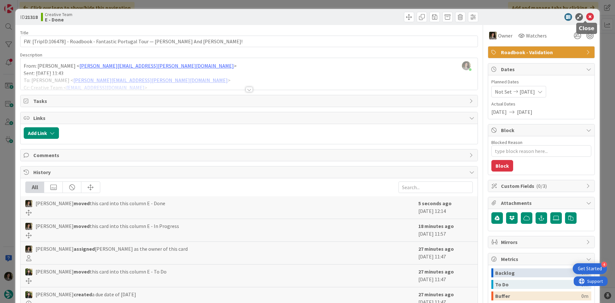
click at [586, 16] on icon at bounding box center [590, 17] width 8 height 8
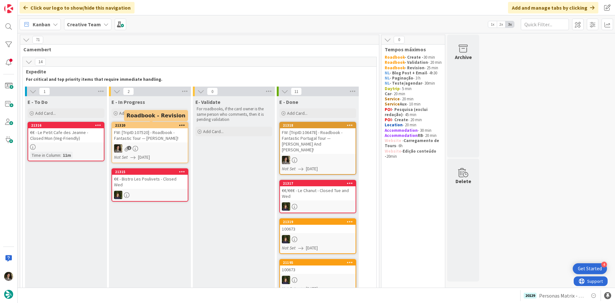
click at [157, 126] on div "21320" at bounding box center [151, 125] width 73 height 4
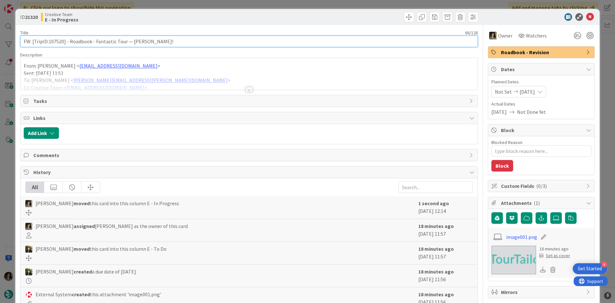
drag, startPoint x: 63, startPoint y: 42, endPoint x: 48, endPoint y: 40, distance: 15.5
click at [48, 40] on input "FW: [TripID:107520] - Roadbook - Fantastic Tour — [PERSON_NAME]!" at bounding box center [249, 42] width 458 height 12
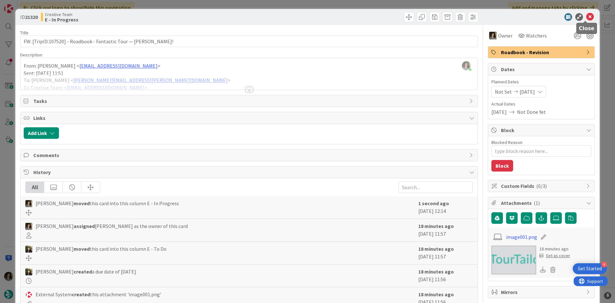
click at [586, 17] on icon at bounding box center [590, 17] width 8 height 8
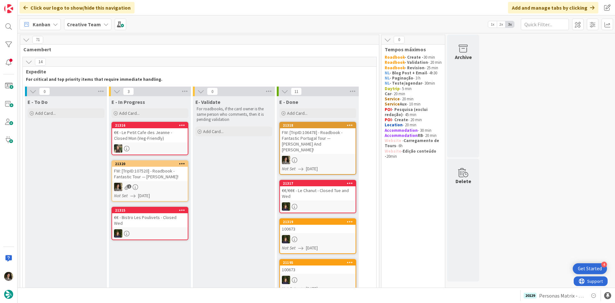
click at [162, 179] on div "FW: [TripID:107520] - Roadbook - Fantastic Tour — [PERSON_NAME]!" at bounding box center [150, 174] width 76 height 14
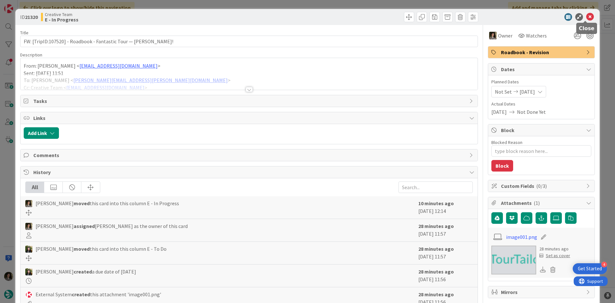
click at [588, 17] on icon at bounding box center [590, 17] width 8 height 8
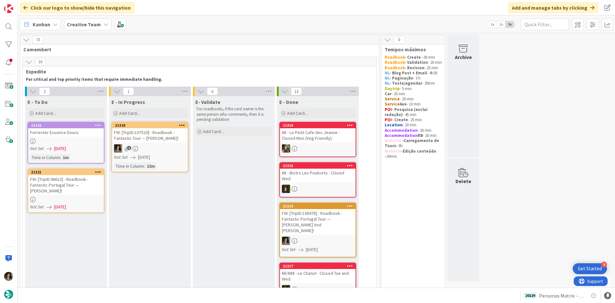
click at [81, 192] on div "FW: [TripID:96613] - Roadbook - Fantastic Portugal Tour — [PERSON_NAME]!" at bounding box center [66, 185] width 76 height 20
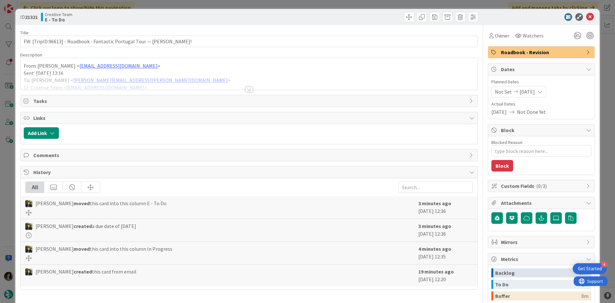
click at [249, 89] on div at bounding box center [249, 89] width 7 height 5
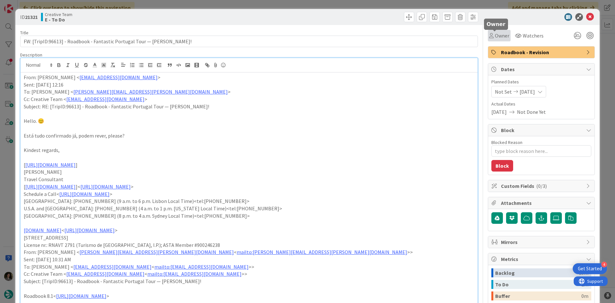
click at [499, 32] on span "Owner" at bounding box center [502, 36] width 14 height 8
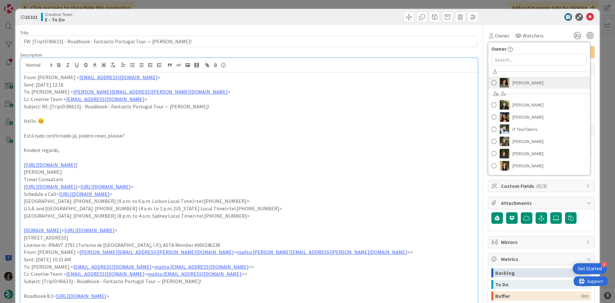
click at [522, 79] on span "[PERSON_NAME]" at bounding box center [528, 83] width 31 height 10
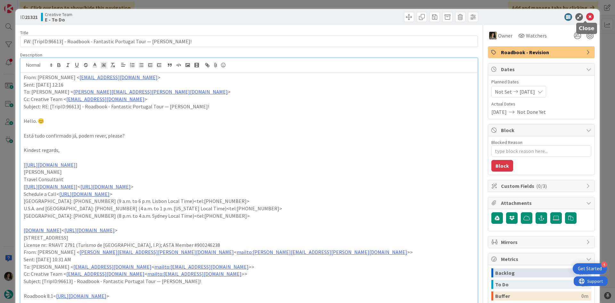
click at [586, 16] on icon at bounding box center [590, 17] width 8 height 8
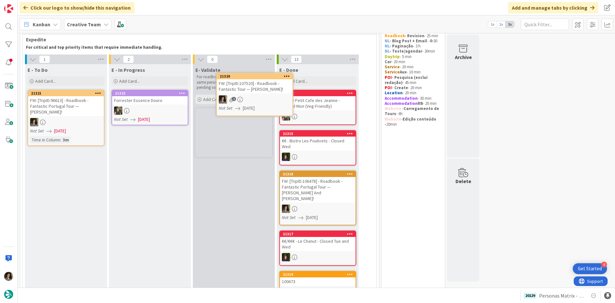
scroll to position [26, 0]
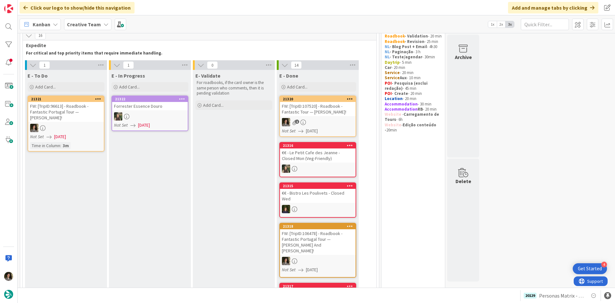
click at [332, 124] on div "1" at bounding box center [318, 122] width 76 height 8
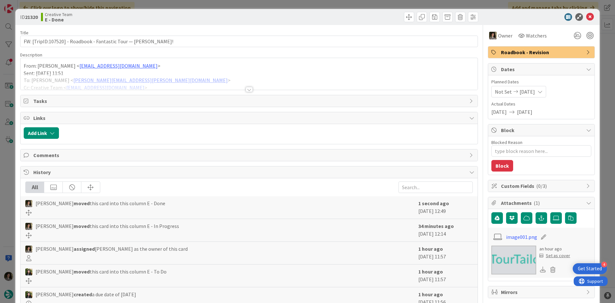
click at [506, 57] on div "Roadbook - Revision" at bounding box center [541, 52] width 106 height 12
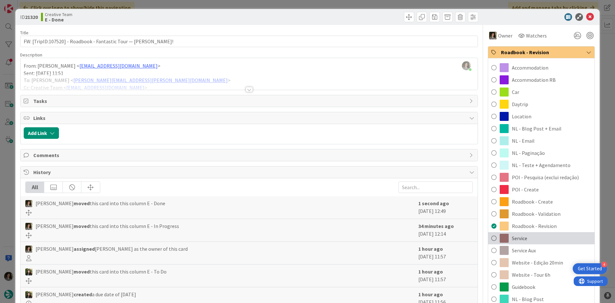
scroll to position [32, 0]
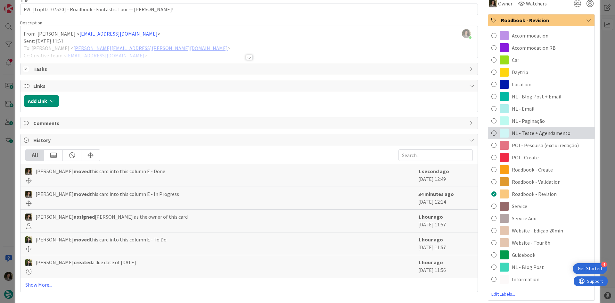
click at [552, 133] on span "NL - Teste + Agendamento" at bounding box center [541, 133] width 59 height 8
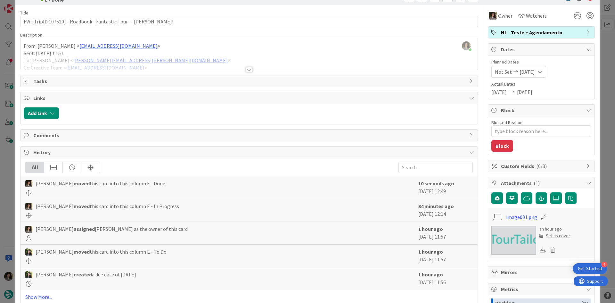
scroll to position [0, 0]
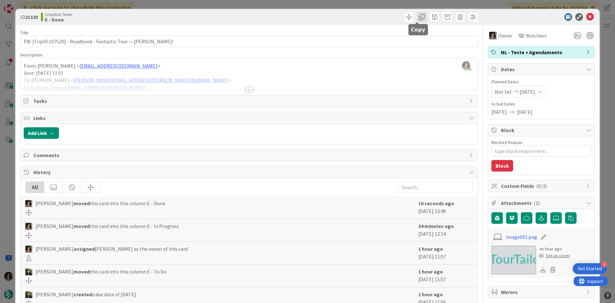
click at [417, 13] on span at bounding box center [422, 17] width 10 height 10
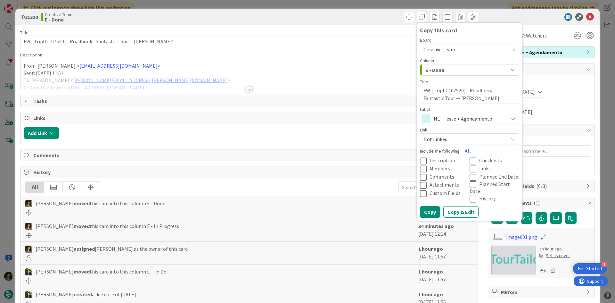
click at [467, 119] on span "NL - Teste + Agendamento" at bounding box center [469, 118] width 71 height 9
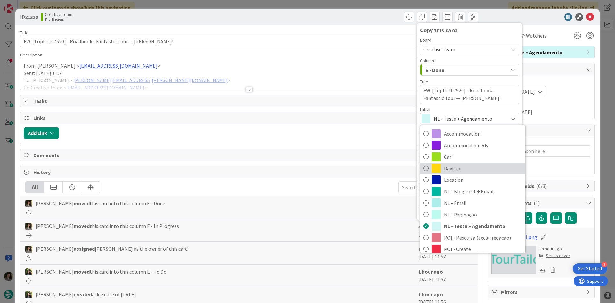
drag, startPoint x: 468, startPoint y: 168, endPoint x: 464, endPoint y: 171, distance: 4.8
click at [468, 168] on span "Daytrip" at bounding box center [483, 168] width 78 height 10
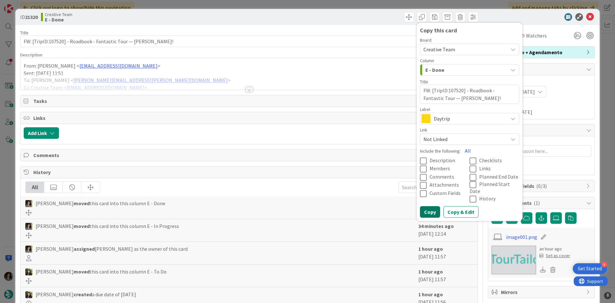
click at [430, 206] on button "Copy" at bounding box center [430, 212] width 20 height 12
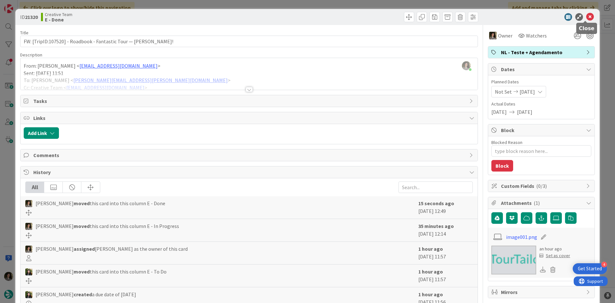
click at [590, 13] on div "ID 21320 Creative Team E - Done Copy this card Board Creative Team Column E - D…" at bounding box center [307, 17] width 585 height 16
click at [586, 15] on icon at bounding box center [590, 17] width 8 height 8
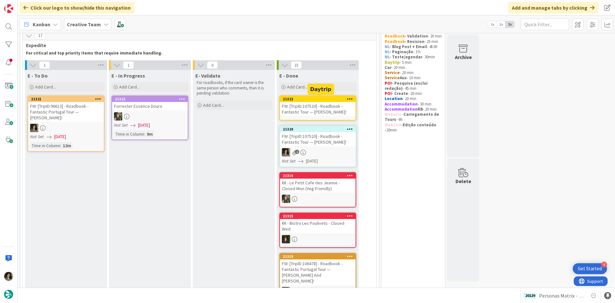
click at [330, 107] on div "FW: [TripID:107520] - Roadbook - Fantastic Tour — [PERSON_NAME]!" at bounding box center [318, 109] width 76 height 14
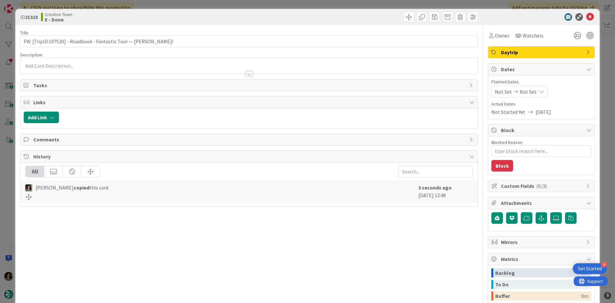
click at [495, 43] on div "Owner Watchers Daytrip Dates Planned Dates Not Set Not Set Actual Dates Not Sta…" at bounding box center [541, 199] width 107 height 349
click at [498, 37] on span "Owner" at bounding box center [502, 36] width 14 height 8
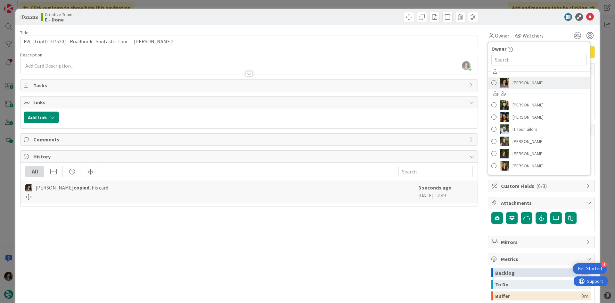
click at [518, 82] on span "[PERSON_NAME]" at bounding box center [528, 83] width 31 height 10
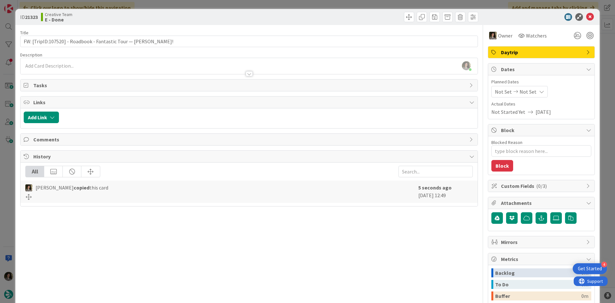
type textarea "x"
click at [521, 89] on span "Not Set" at bounding box center [528, 92] width 17 height 8
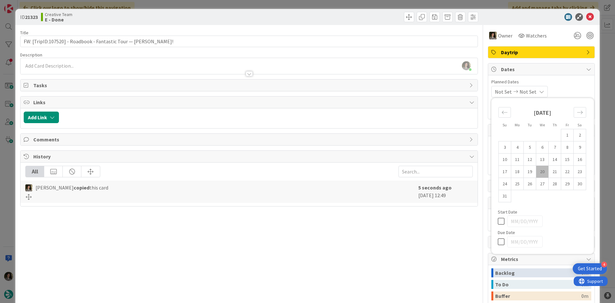
click at [498, 241] on icon at bounding box center [503, 242] width 10 height 8
type input "[DATE]"
click at [589, 16] on icon at bounding box center [590, 17] width 8 height 8
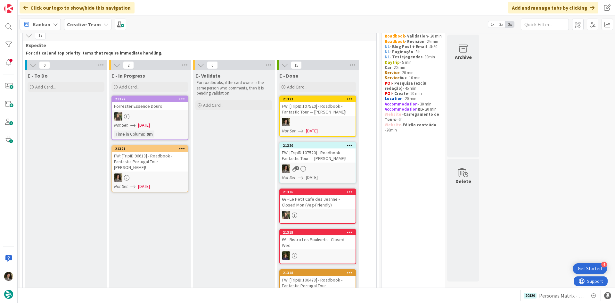
click at [156, 173] on div at bounding box center [150, 177] width 76 height 8
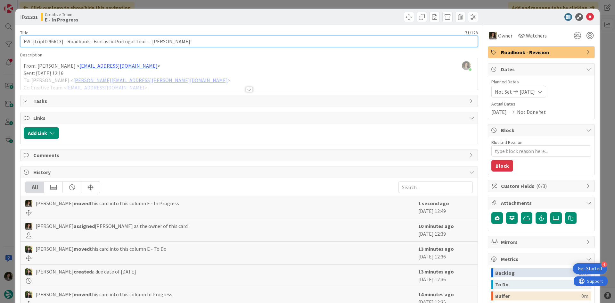
drag, startPoint x: 61, startPoint y: 42, endPoint x: 48, endPoint y: 42, distance: 12.8
click at [48, 42] on input "FW: [TripID:96613] - Roadbook - Fantastic Portugal Tour — [PERSON_NAME]!" at bounding box center [249, 42] width 458 height 12
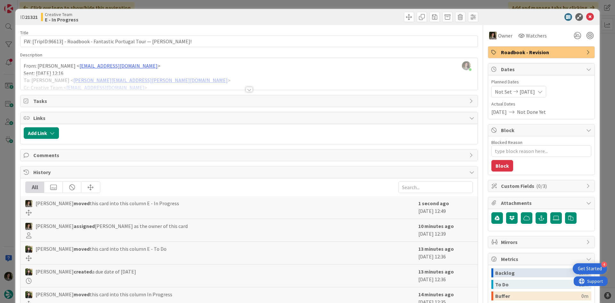
click at [74, 17] on b "E - In Progress" at bounding box center [62, 19] width 34 height 5
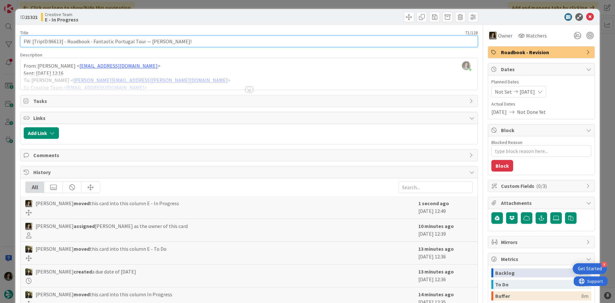
drag, startPoint x: 61, startPoint y: 41, endPoint x: 48, endPoint y: 39, distance: 13.6
click at [48, 39] on input "FW: [TripID:96613] - Roadbook - Fantastic Portugal Tour — [PERSON_NAME]!" at bounding box center [249, 42] width 458 height 12
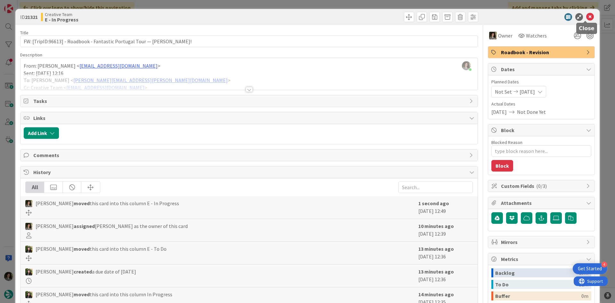
click at [586, 16] on icon at bounding box center [590, 17] width 8 height 8
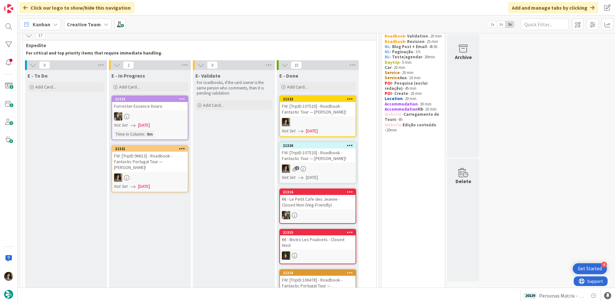
click at [325, 158] on div "FW: [TripID:107520] - Roadbook - Fantastic Tour — [PERSON_NAME]!" at bounding box center [318, 155] width 76 height 14
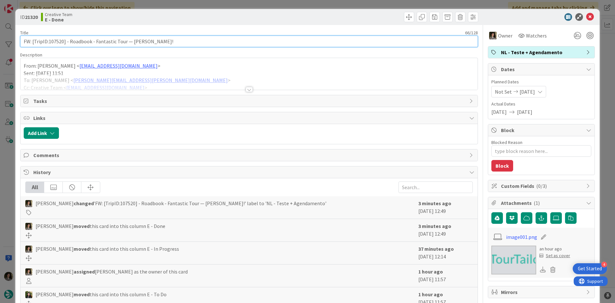
drag, startPoint x: 63, startPoint y: 42, endPoint x: 48, endPoint y: 41, distance: 15.1
click at [48, 41] on input "FW: [TripID:107520] - Roadbook - Fantastic Tour — [PERSON_NAME]!" at bounding box center [249, 42] width 458 height 12
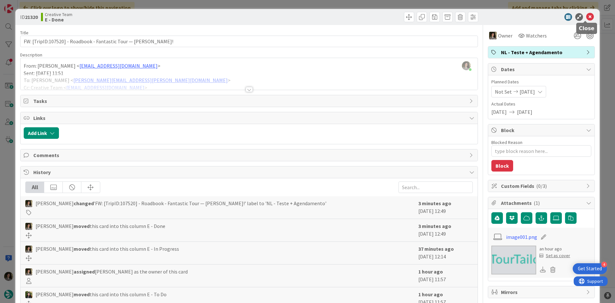
click at [586, 14] on icon at bounding box center [590, 17] width 8 height 8
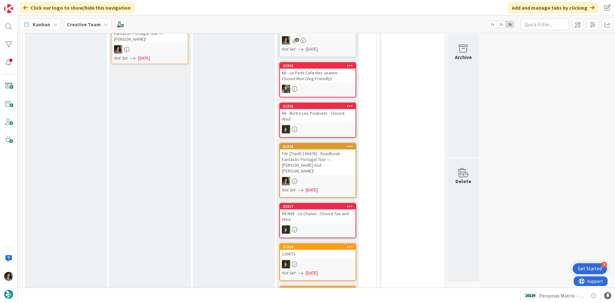
scroll to position [26, 0]
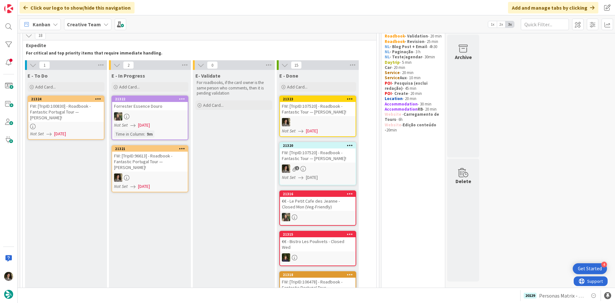
click at [68, 124] on div at bounding box center [66, 126] width 76 height 5
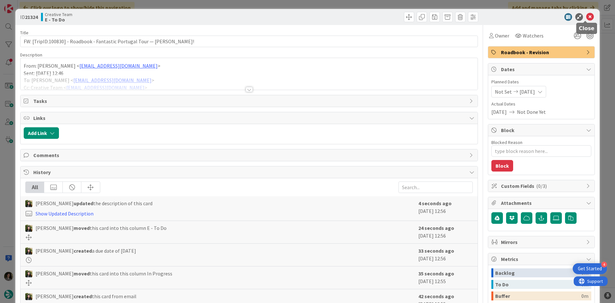
click at [586, 18] on icon at bounding box center [590, 17] width 8 height 8
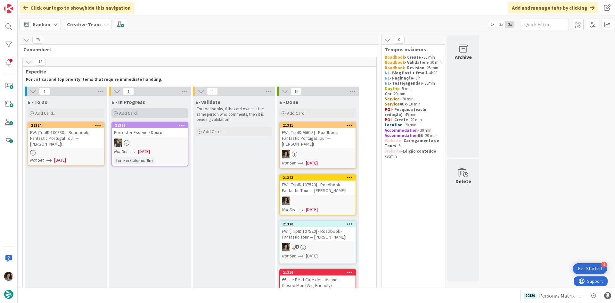
drag, startPoint x: 143, startPoint y: 112, endPoint x: 146, endPoint y: 118, distance: 6.2
click at [143, 112] on div "Add Card..." at bounding box center [150, 113] width 77 height 10
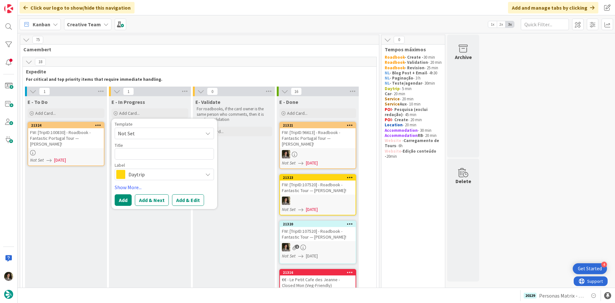
type textarea "x"
type textarea "As"
type textarea "x"
type textarea "Ass"
type textarea "x"
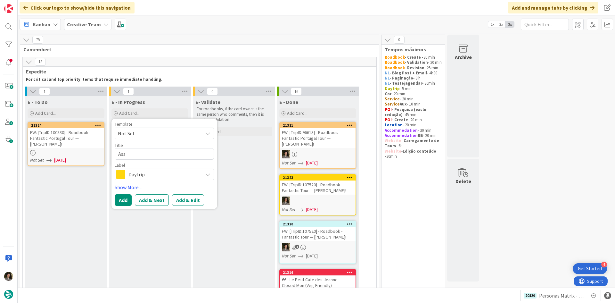
type textarea "Asso"
type textarea "x"
type textarea "Assoc"
type textarea "x"
type textarea "Associ"
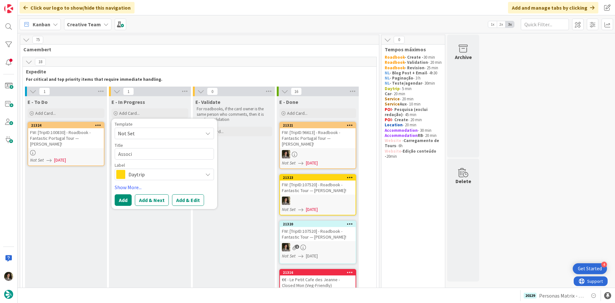
type textarea "x"
type textarea "Associa"
type textarea "x"
type textarea "Associar"
type textarea "x"
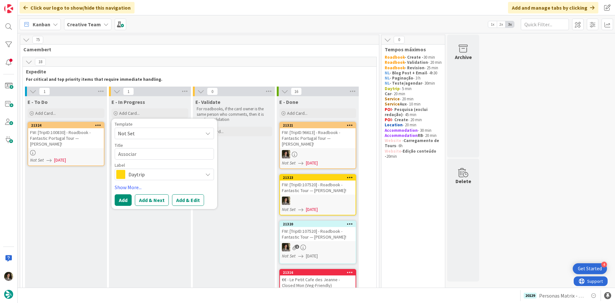
type textarea "Associar"
type textarea "x"
type textarea "Associar S"
type textarea "x"
type textarea "Associar Su"
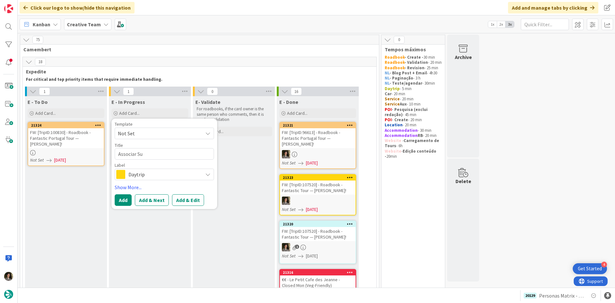
type textarea "x"
type textarea "Associar Suo"
type textarea "x"
type textarea "Associar Suop"
type textarea "x"
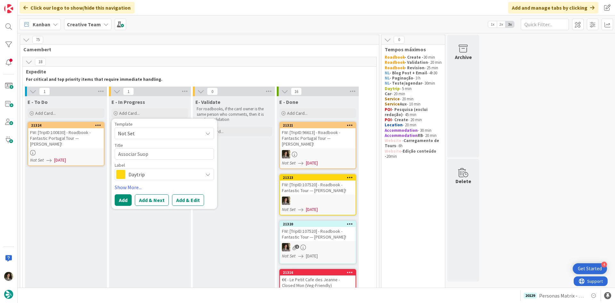
type textarea "Associar Suo"
type textarea "x"
type textarea "Associar Su"
type textarea "x"
type textarea "Associar Sup"
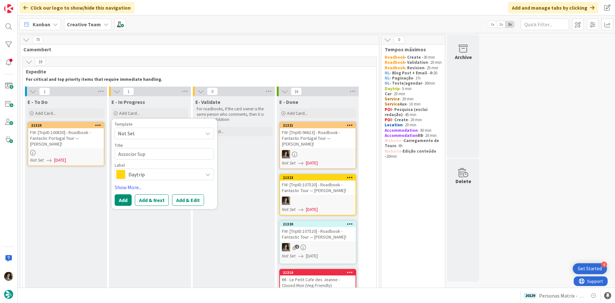
type textarea "x"
type textarea "Associar Supp"
type textarea "x"
type textarea "Associar Suppl"
type textarea "x"
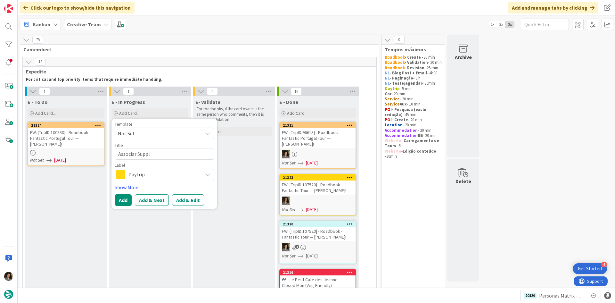
type textarea "Associar Suppli"
type textarea "x"
type textarea "Associar Supplie"
type textarea "x"
type textarea "Associar Supplier"
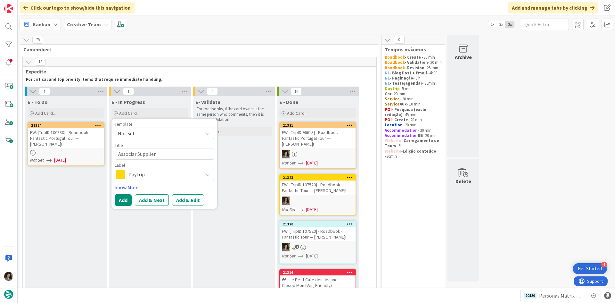
type textarea "x"
type textarea "Associar Supplier -"
type textarea "x"
type textarea "Associar Supplier -"
type textarea "x"
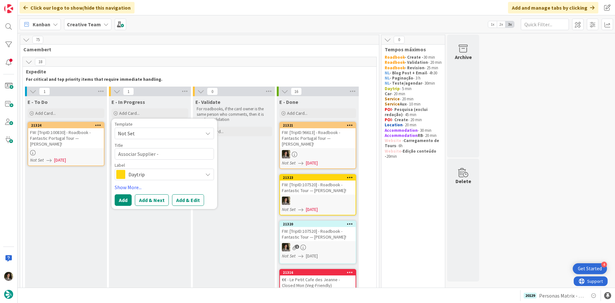
type textarea "Associar Supplier - 1"
type textarea "x"
type textarea "Associar Supplier - 10"
type textarea "x"
type textarea "Associar Supplier - 107"
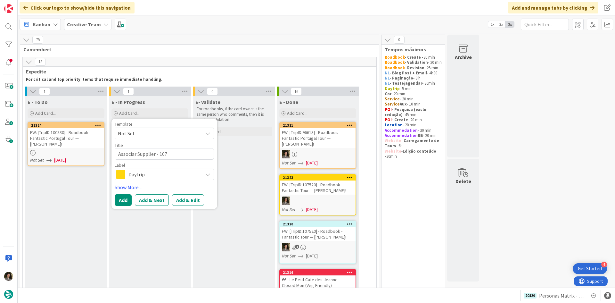
type textarea "x"
type textarea "Associar Supplier - 1075"
type textarea "x"
type textarea "Associar Supplier - 10752"
type textarea "x"
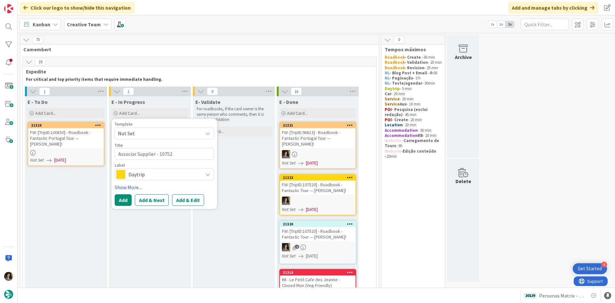
type textarea "Associar Supplier - 107520"
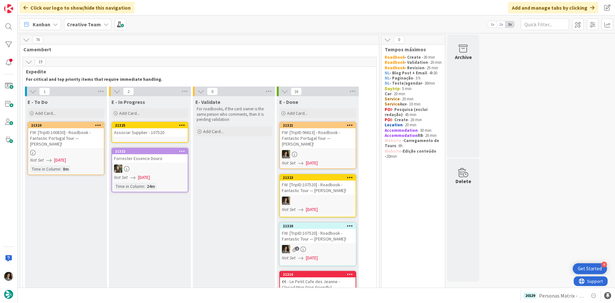
click at [173, 133] on div "Associar Supplier - 107520" at bounding box center [150, 132] width 76 height 8
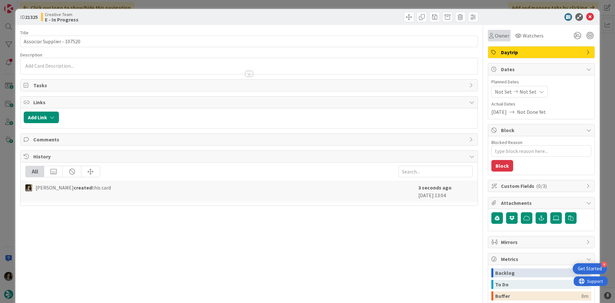
click at [491, 31] on div "Owner" at bounding box center [499, 36] width 23 height 12
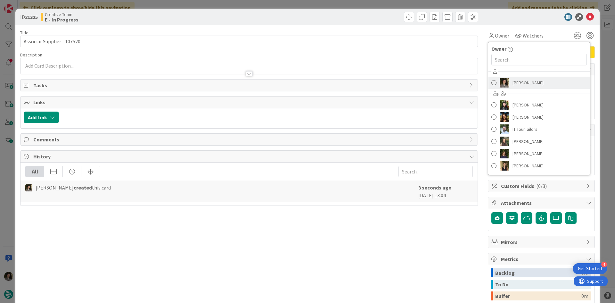
click at [522, 82] on span "[PERSON_NAME]" at bounding box center [528, 83] width 31 height 10
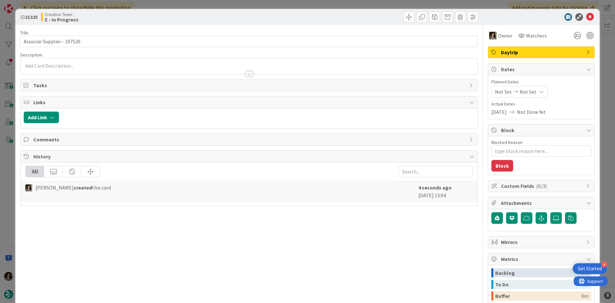
type textarea "x"
drag, startPoint x: 525, startPoint y: 101, endPoint x: 525, endPoint y: 93, distance: 7.7
click at [525, 100] on div "Planned Dates Not Set Not Set Actual Dates [DATE] Not Done Yet" at bounding box center [542, 97] width 100 height 37
drag, startPoint x: 525, startPoint y: 93, endPoint x: 528, endPoint y: 96, distance: 3.9
click at [526, 93] on span "Not Set" at bounding box center [528, 92] width 17 height 8
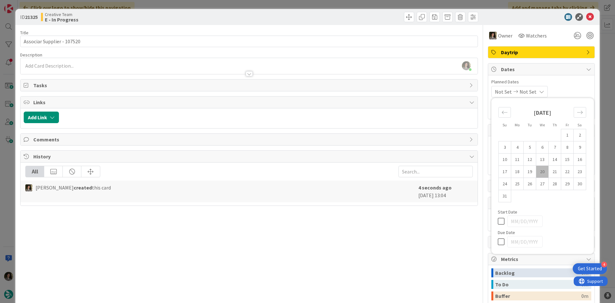
click at [498, 243] on icon at bounding box center [503, 242] width 10 height 8
type input "[DATE]"
click at [589, 12] on div "ID 21325 Creative Team E - In Progress" at bounding box center [307, 17] width 585 height 16
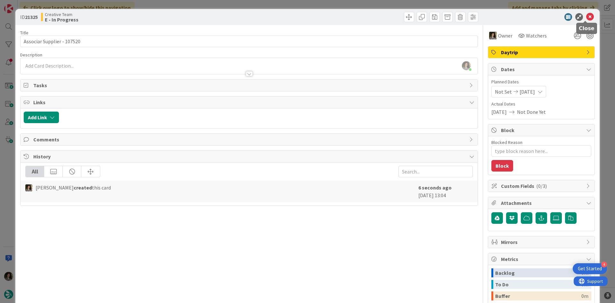
click at [587, 15] on icon at bounding box center [590, 17] width 8 height 8
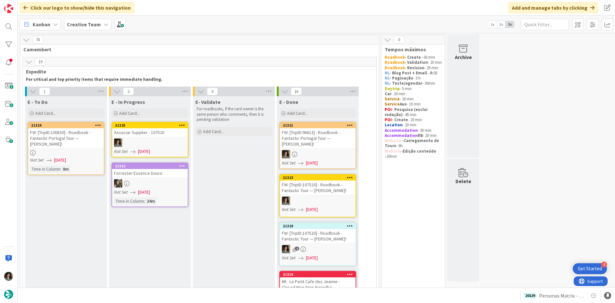
click at [150, 137] on link "21325 Associar Supplier - 107520 Not Set [DATE]" at bounding box center [150, 140] width 77 height 36
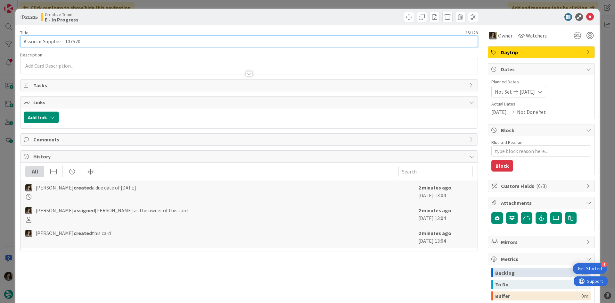
drag, startPoint x: 91, startPoint y: 40, endPoint x: 65, endPoint y: 41, distance: 25.6
click at [65, 41] on input "Associar Supplier - 107520" at bounding box center [249, 42] width 458 height 12
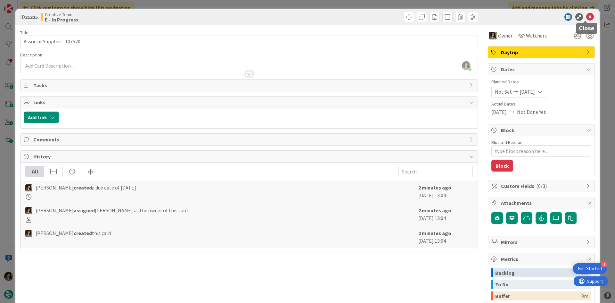
click at [586, 17] on icon at bounding box center [590, 17] width 8 height 8
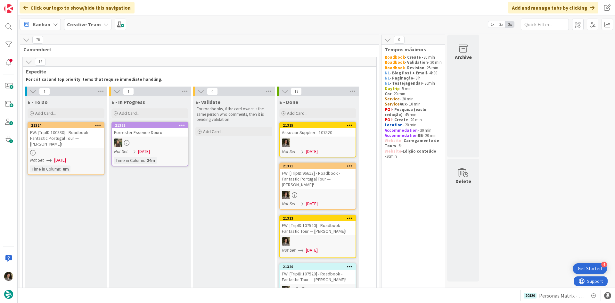
click at [315, 141] on div at bounding box center [318, 142] width 76 height 8
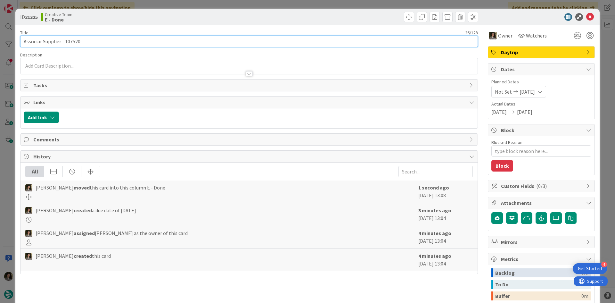
click at [255, 45] on input "Associar Supplier - 107520" at bounding box center [249, 42] width 458 height 12
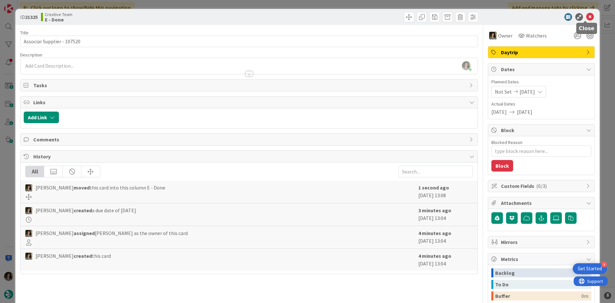
click at [586, 16] on icon at bounding box center [590, 17] width 8 height 8
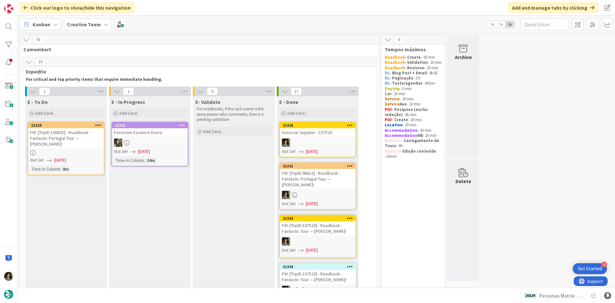
click at [142, 111] on div "Add Card..." at bounding box center [150, 113] width 77 height 10
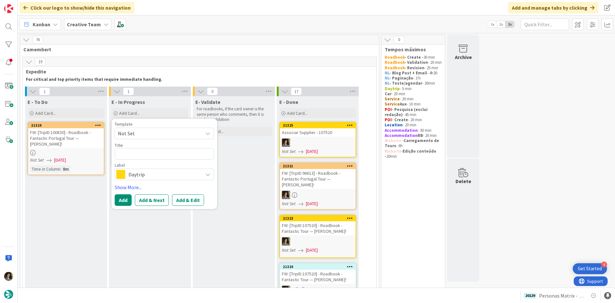
click at [150, 172] on span "Daytrip" at bounding box center [164, 174] width 71 height 9
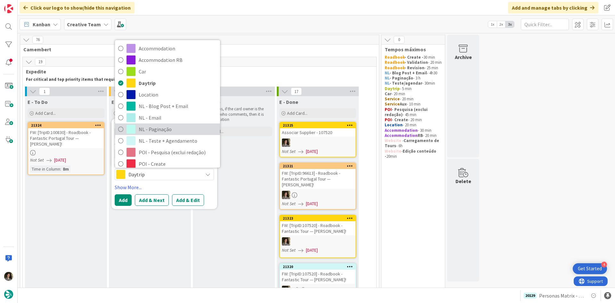
scroll to position [96, 0]
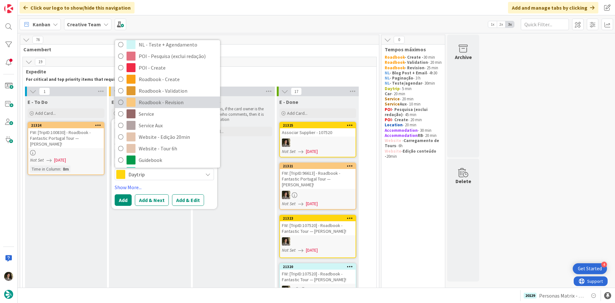
click at [152, 100] on span "Roadbook - Revision" at bounding box center [178, 102] width 78 height 10
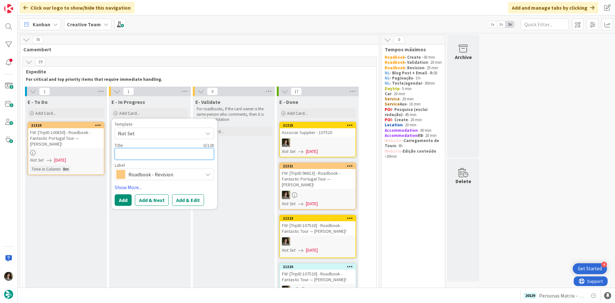
click at [160, 154] on textarea at bounding box center [164, 154] width 99 height 12
paste textarea "Associar Supplier - 107520"
type textarea "x"
type textarea "Associar Supplier - 107520"
click at [122, 199] on button "Add" at bounding box center [123, 200] width 17 height 12
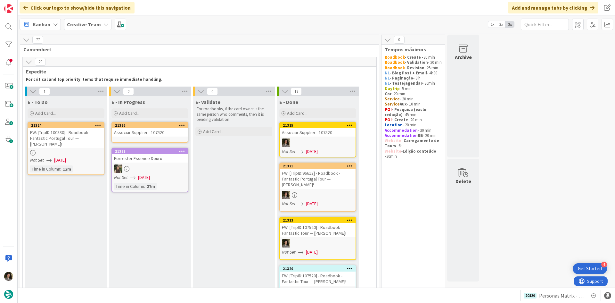
click at [154, 128] on div "21326" at bounding box center [150, 125] width 76 height 6
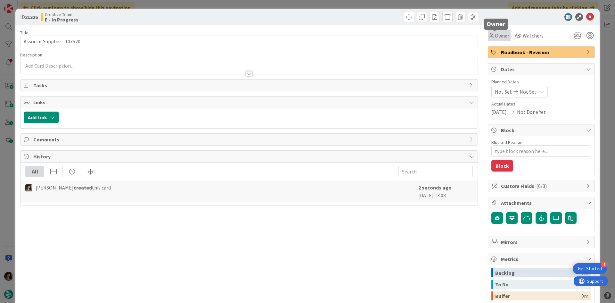
click at [497, 32] on span "Owner" at bounding box center [502, 36] width 14 height 8
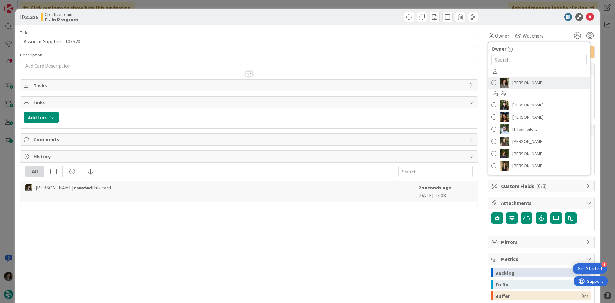
click at [519, 86] on span "[PERSON_NAME]" at bounding box center [528, 83] width 31 height 10
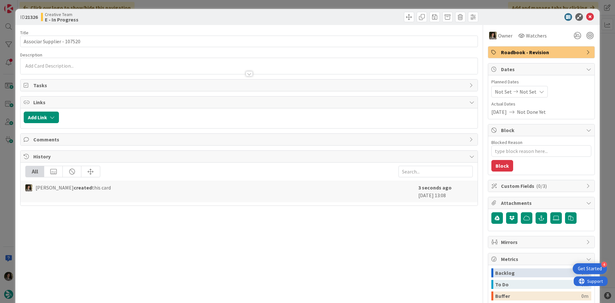
type textarea "x"
click at [529, 89] on span "Not Set" at bounding box center [528, 92] width 17 height 8
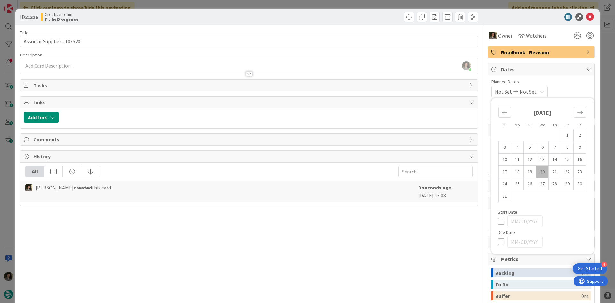
click at [498, 243] on icon at bounding box center [503, 242] width 10 height 8
type input "[DATE]"
drag, startPoint x: 315, startPoint y: 232, endPoint x: 317, endPoint y: 219, distance: 13.3
click at [315, 232] on div "Title 26 / 128 Associar Supplier - 107520 Description [PERSON_NAME] just joined…" at bounding box center [249, 199] width 458 height 349
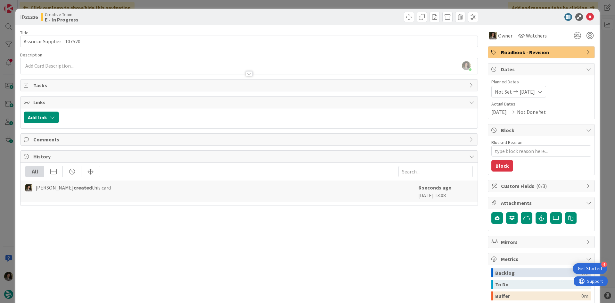
click at [248, 73] on div at bounding box center [249, 73] width 7 height 5
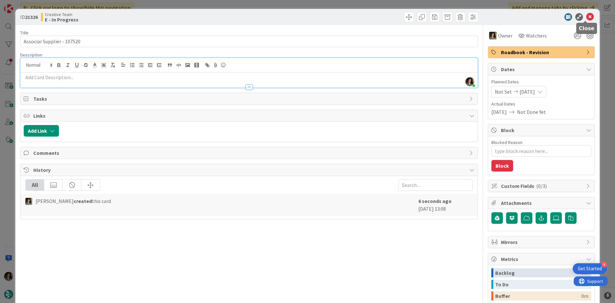
click at [588, 13] on icon at bounding box center [590, 17] width 8 height 8
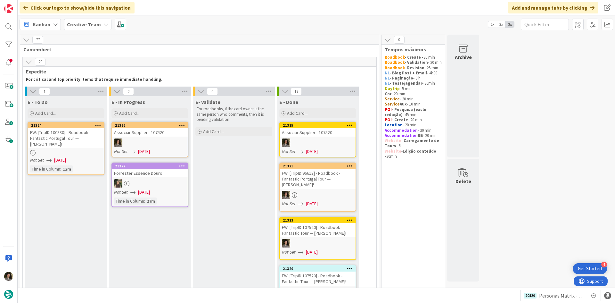
click at [127, 137] on link "21326 Associar Supplier - 107520 Not Set [DATE]" at bounding box center [150, 140] width 77 height 36
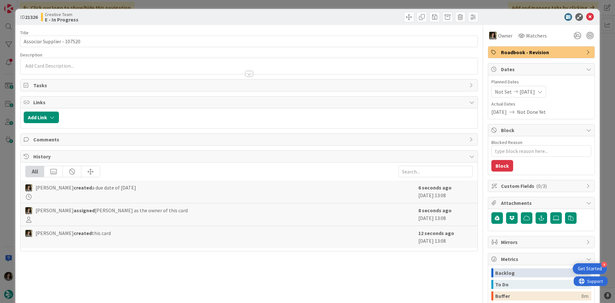
click at [542, 53] on span "Roadbook - Revision" at bounding box center [542, 52] width 82 height 8
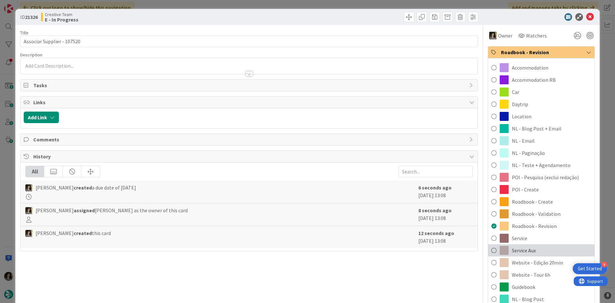
click at [536, 247] on div "Service Aux" at bounding box center [541, 250] width 106 height 12
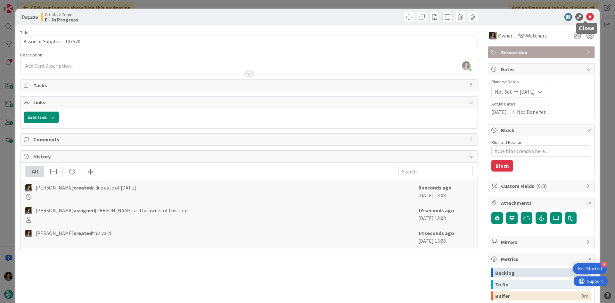
click at [586, 18] on icon at bounding box center [590, 17] width 8 height 8
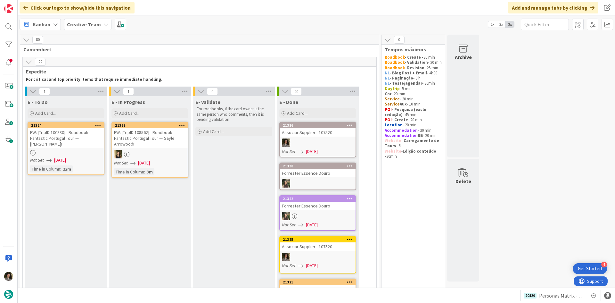
click at [317, 142] on div at bounding box center [318, 142] width 76 height 8
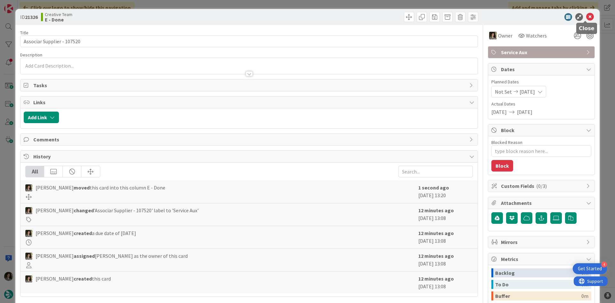
click at [587, 15] on icon at bounding box center [590, 17] width 8 height 8
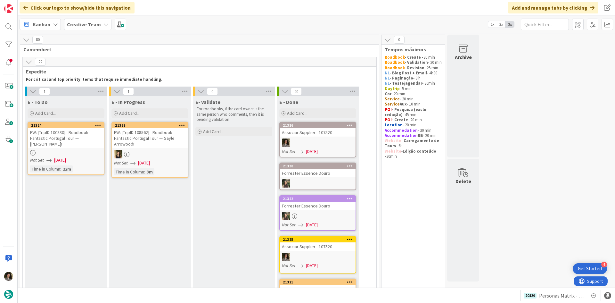
click at [87, 150] on div at bounding box center [66, 152] width 76 height 5
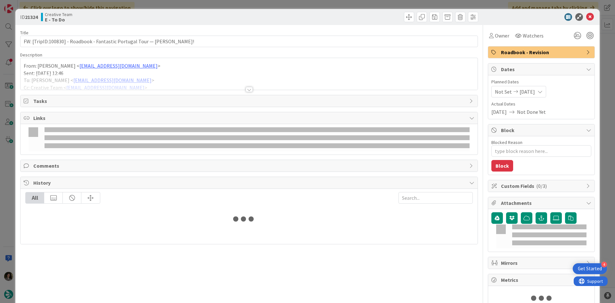
type textarea "x"
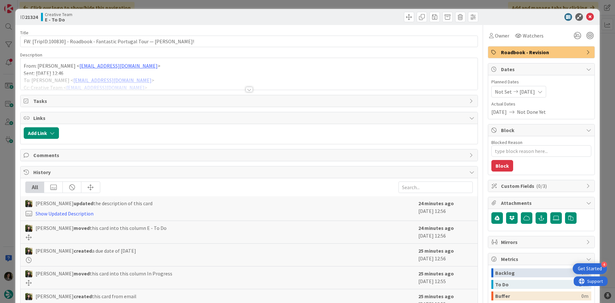
click at [245, 87] on div at bounding box center [249, 81] width 457 height 16
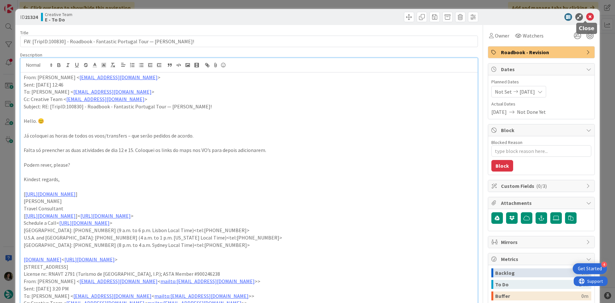
click at [586, 15] on icon at bounding box center [590, 17] width 8 height 8
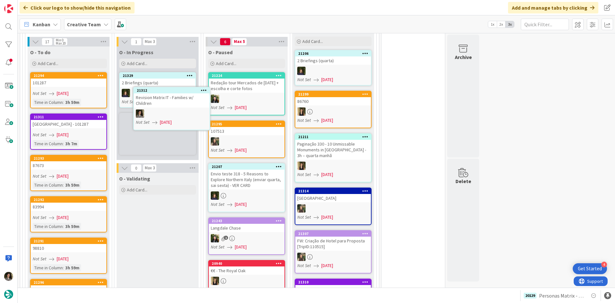
scroll to position [597, 0]
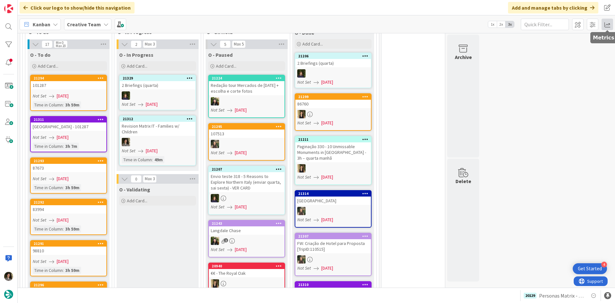
click at [607, 25] on span at bounding box center [608, 25] width 12 height 12
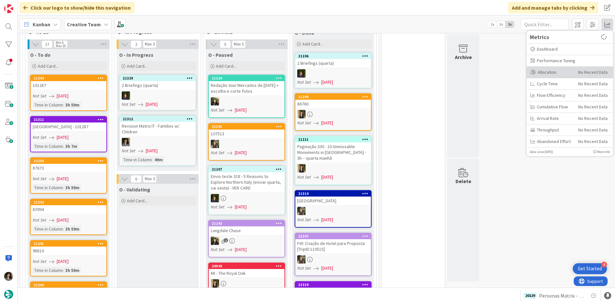
click at [556, 74] on div "Allocation" at bounding box center [552, 72] width 43 height 7
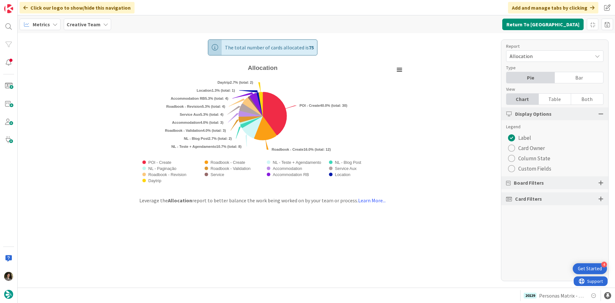
click at [478, 152] on div "The total number of cards allocated is 75 Created with Highcharts 11.4.3 Chart …" at bounding box center [317, 160] width 598 height 254
click at [558, 97] on div "Table" at bounding box center [555, 99] width 32 height 11
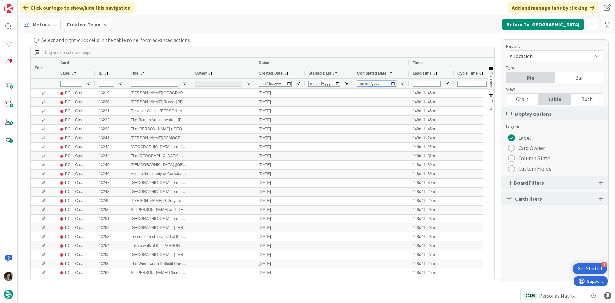
click at [364, 84] on input "Completed Date Filter Input" at bounding box center [376, 84] width 39 height 6
type input "0008-02-01"
click at [364, 82] on input "0008-02-01" at bounding box center [376, 84] width 39 height 6
click at [364, 83] on input "0008-02-01" at bounding box center [376, 84] width 39 height 6
click at [361, 86] on input "0008-02-01" at bounding box center [376, 84] width 39 height 6
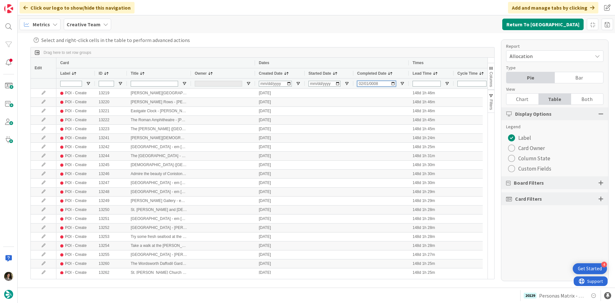
click at [361, 83] on input "0008-02-01" at bounding box center [376, 84] width 39 height 6
type input "2025-08-20"
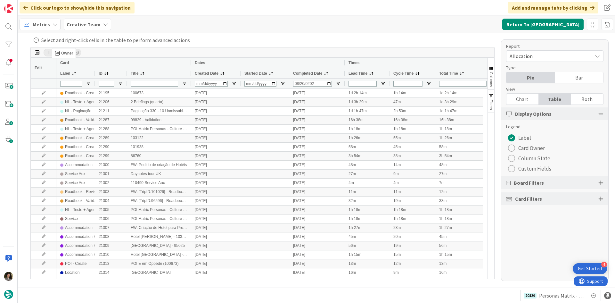
drag, startPoint x: 203, startPoint y: 74, endPoint x: 54, endPoint y: 51, distance: 151.4
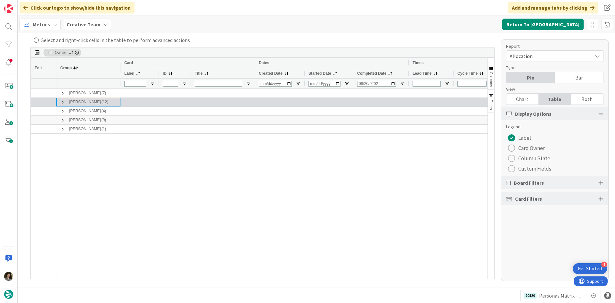
click at [62, 102] on span at bounding box center [62, 102] width 5 height 5
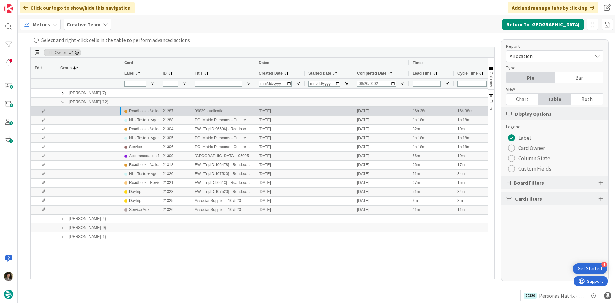
click at [152, 112] on div "Roadbook - Validation" at bounding box center [147, 111] width 37 height 8
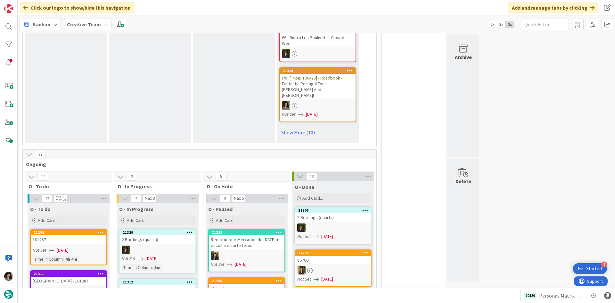
scroll to position [609, 0]
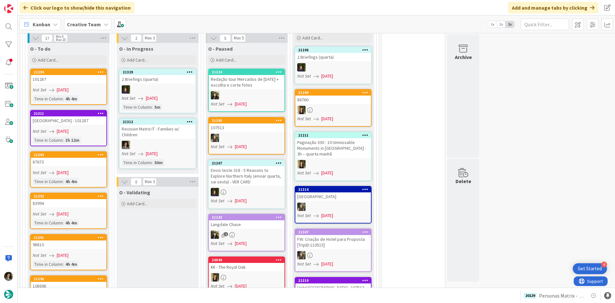
click at [171, 141] on div at bounding box center [158, 145] width 76 height 8
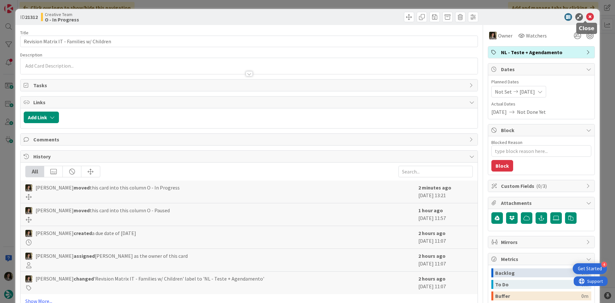
click at [586, 17] on icon at bounding box center [590, 17] width 8 height 8
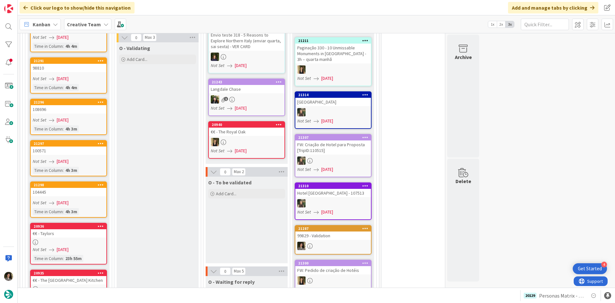
scroll to position [767, 0]
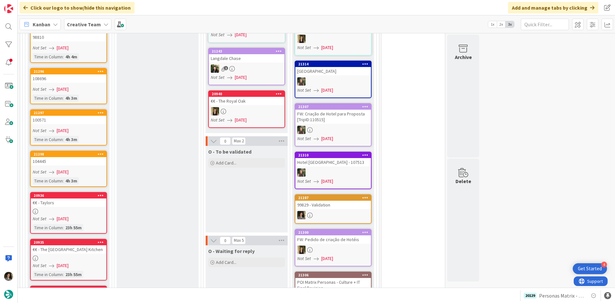
click at [84, 157] on div "104445" at bounding box center [69, 161] width 76 height 8
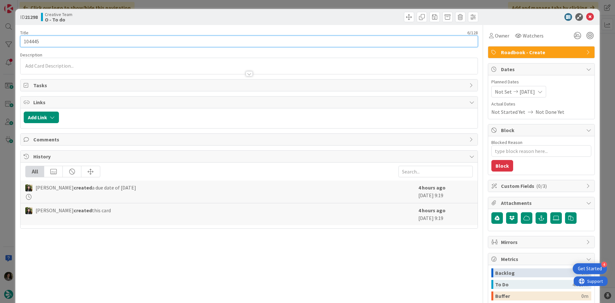
drag, startPoint x: 42, startPoint y: 40, endPoint x: 0, endPoint y: 36, distance: 41.8
click at [0, 36] on div "ID 21298 Creative Team O - To do Title 6 / 128 104445 Description Owner Watcher…" at bounding box center [307, 151] width 615 height 303
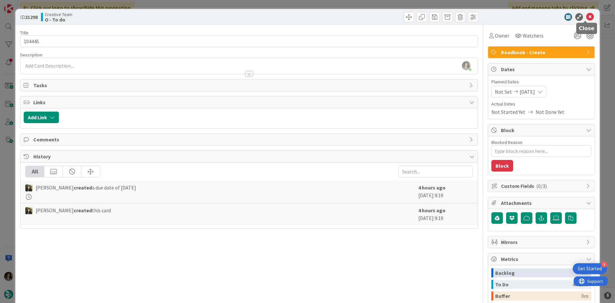
click at [587, 18] on icon at bounding box center [590, 17] width 8 height 8
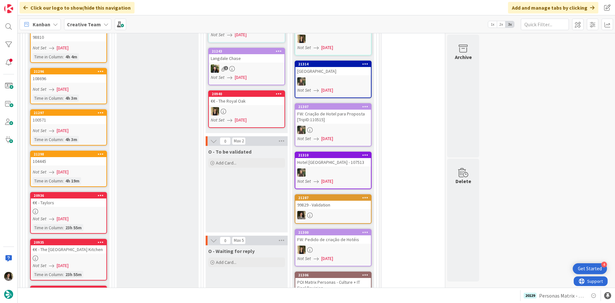
click at [80, 127] on div "Not Set [DATE]" at bounding box center [70, 130] width 74 height 7
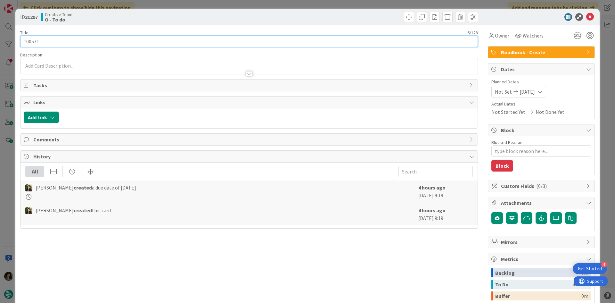
click at [49, 40] on input "100571" at bounding box center [249, 42] width 458 height 12
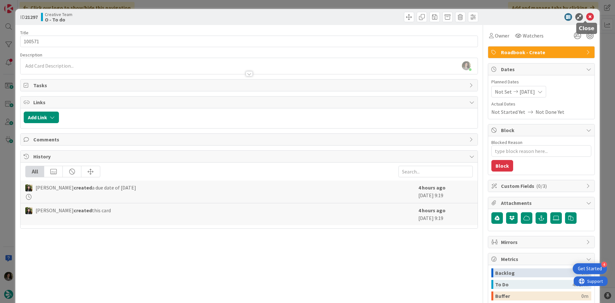
click at [587, 17] on icon at bounding box center [590, 17] width 8 height 8
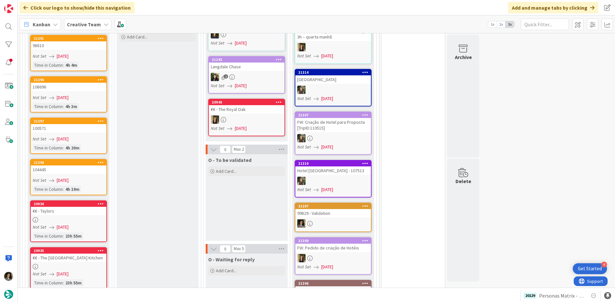
scroll to position [735, 0]
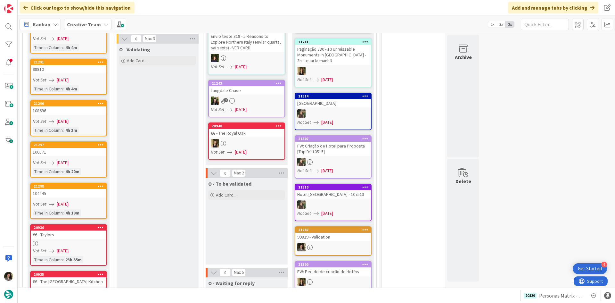
click at [85, 118] on div "Not Set [DATE]" at bounding box center [70, 121] width 74 height 7
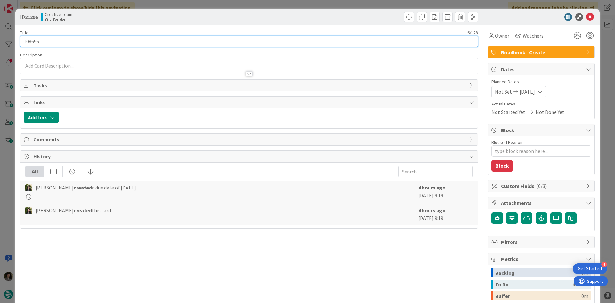
click at [42, 39] on input "108696" at bounding box center [249, 42] width 458 height 12
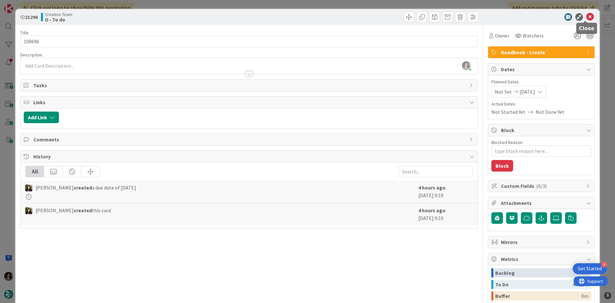
click at [586, 15] on icon at bounding box center [590, 17] width 8 height 8
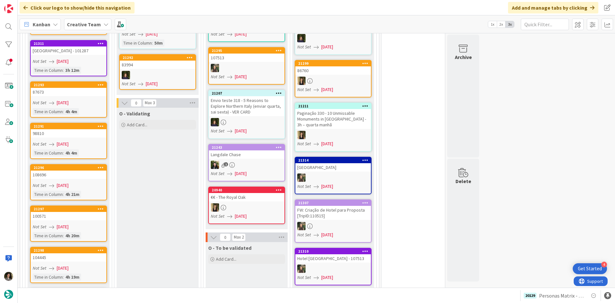
click at [78, 88] on div "87673" at bounding box center [69, 92] width 76 height 8
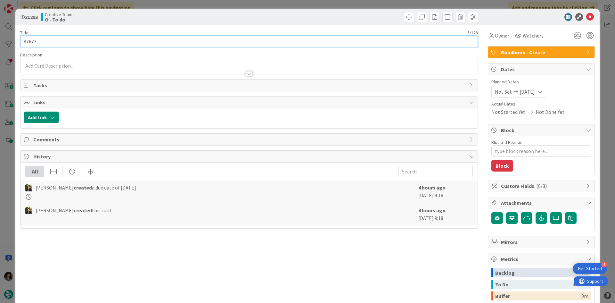
click at [53, 46] on input "87673" at bounding box center [249, 42] width 458 height 12
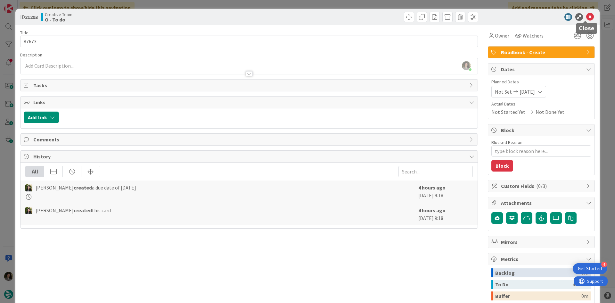
click at [586, 16] on icon at bounding box center [590, 17] width 8 height 8
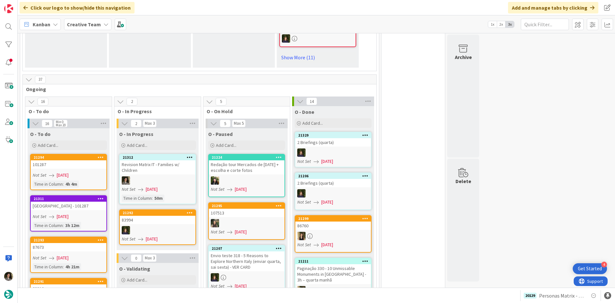
scroll to position [577, 0]
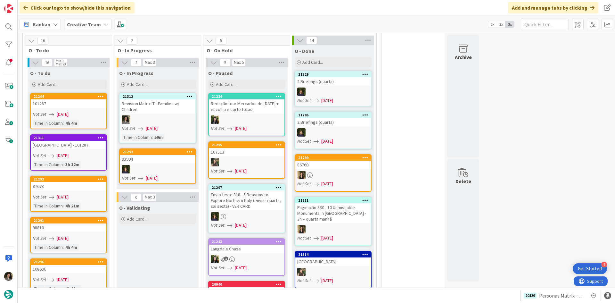
click at [82, 152] on div "Not Set [DATE]" at bounding box center [70, 155] width 74 height 7
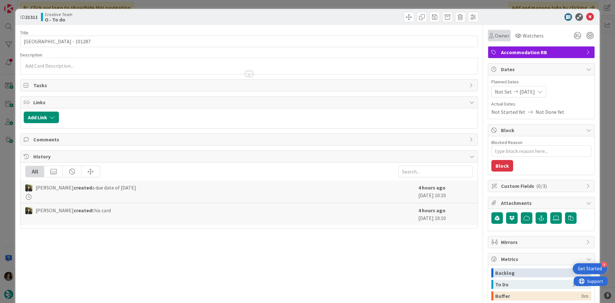
click at [495, 30] on div "Owner" at bounding box center [499, 36] width 23 height 12
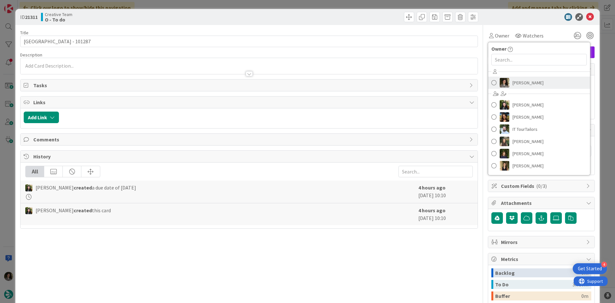
click at [527, 86] on span "[PERSON_NAME]" at bounding box center [528, 83] width 31 height 10
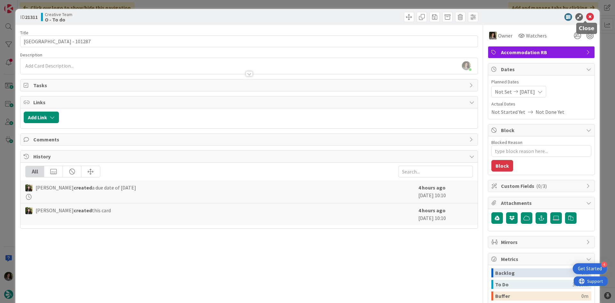
click at [586, 13] on icon at bounding box center [590, 17] width 8 height 8
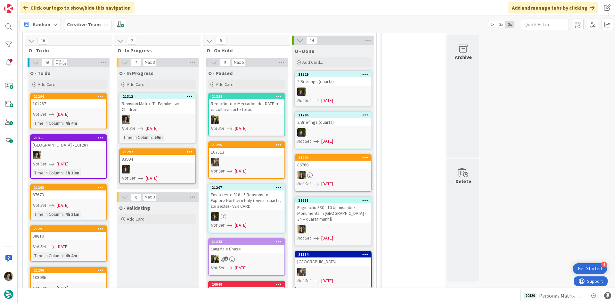
click at [140, 109] on link "21312 Revision Matrix IT - Families w/ Children Not Set 08/20/2025 Time in Colu…" at bounding box center [157, 118] width 77 height 50
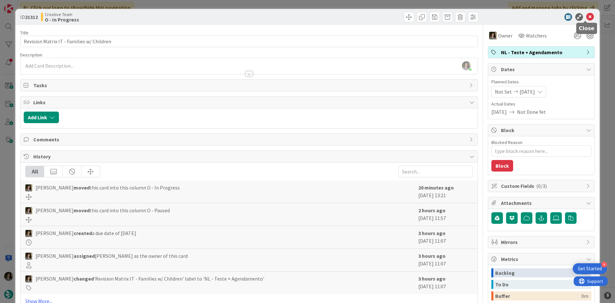
click at [586, 17] on icon at bounding box center [590, 17] width 8 height 8
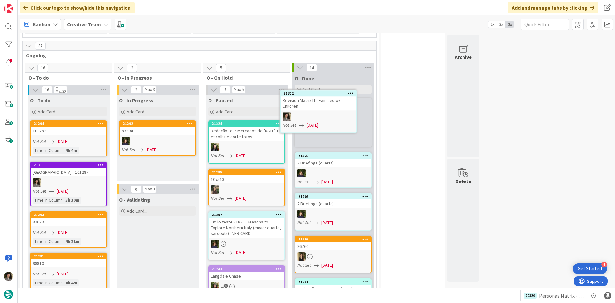
scroll to position [548, 0]
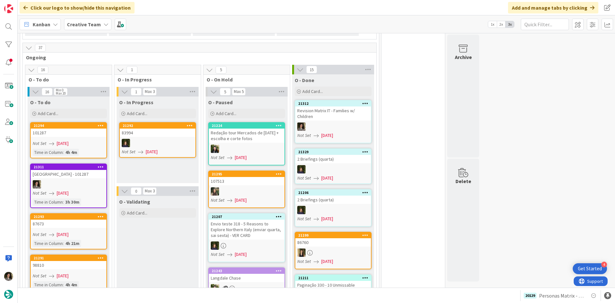
click at [331, 122] on div at bounding box center [333, 126] width 76 height 8
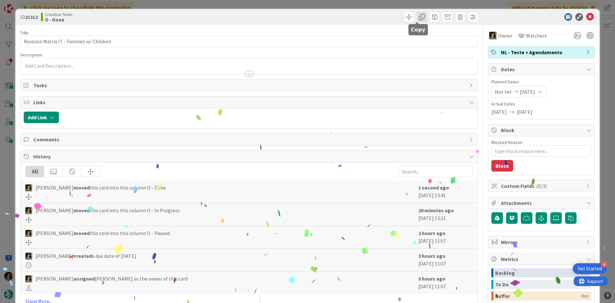
click at [417, 19] on span at bounding box center [422, 17] width 10 height 10
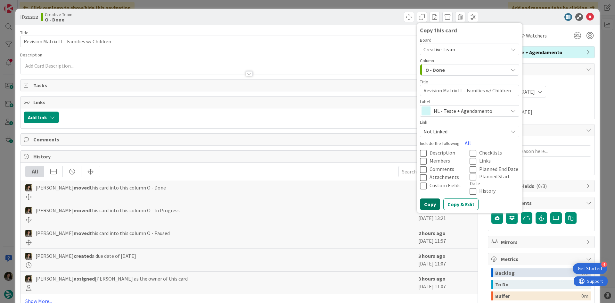
drag, startPoint x: 422, startPoint y: 200, endPoint x: 424, endPoint y: 192, distance: 8.3
click at [423, 200] on button "Copy" at bounding box center [430, 204] width 20 height 12
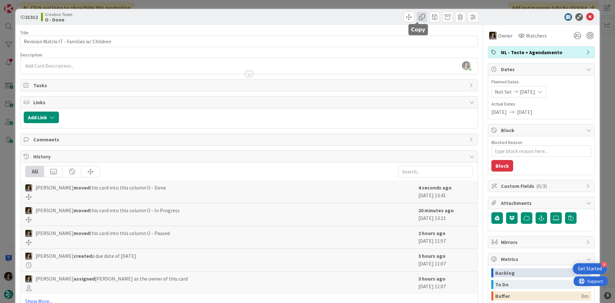
click at [418, 18] on span at bounding box center [422, 17] width 10 height 10
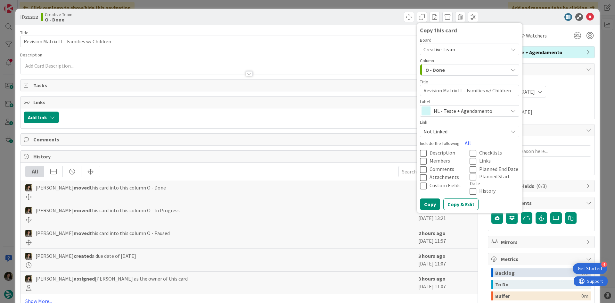
click at [463, 112] on span "NL - Teste + Agendamento" at bounding box center [469, 110] width 71 height 9
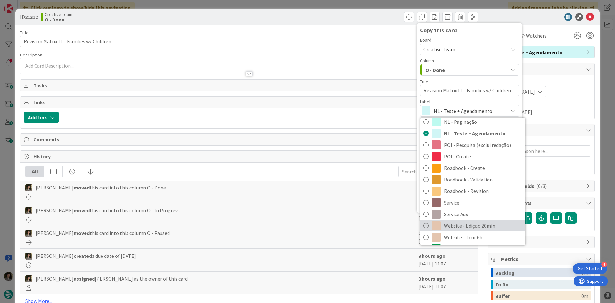
scroll to position [96, 0]
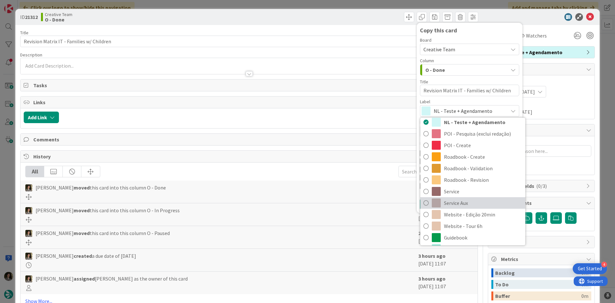
click at [471, 204] on span "Service Aux" at bounding box center [483, 203] width 78 height 10
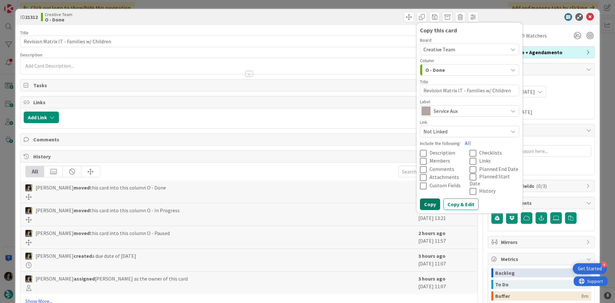
click at [430, 198] on button "Copy" at bounding box center [430, 204] width 20 height 12
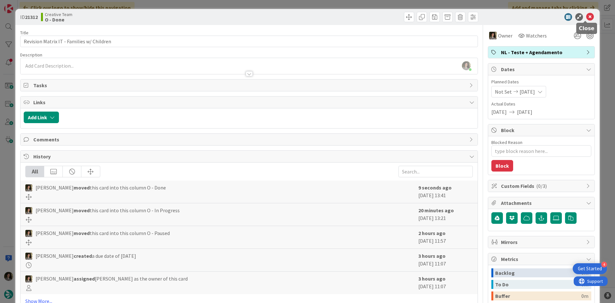
click at [586, 16] on icon at bounding box center [590, 17] width 8 height 8
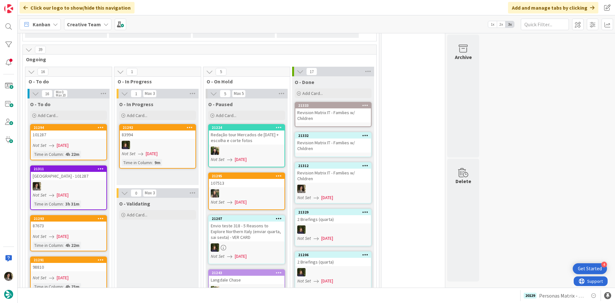
click at [336, 138] on div "Revision Matrix IT - Families w/ Children" at bounding box center [333, 145] width 76 height 14
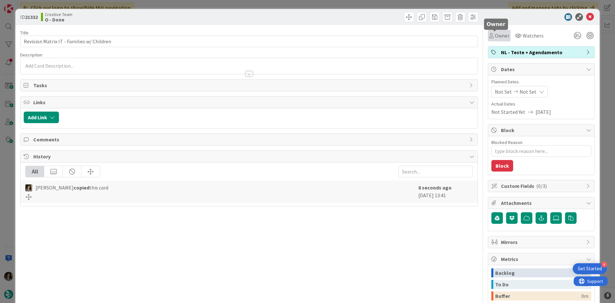
click at [498, 32] on span "Owner" at bounding box center [502, 36] width 14 height 8
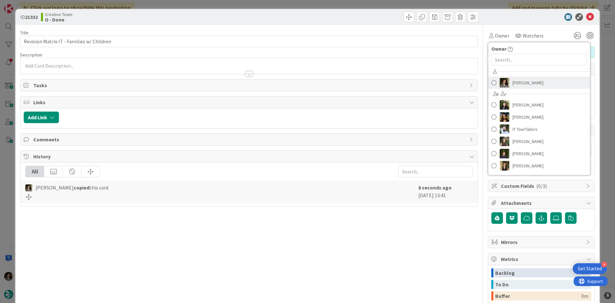
click at [522, 78] on span "[PERSON_NAME]" at bounding box center [528, 83] width 31 height 10
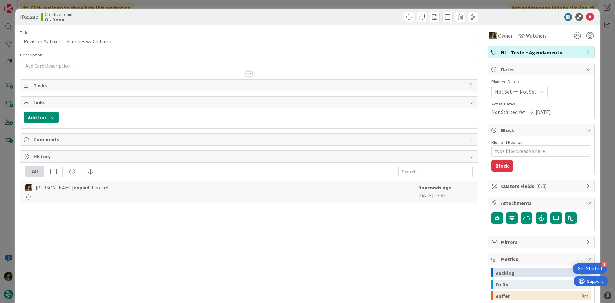
type textarea "x"
click at [527, 93] on span "Not Set" at bounding box center [528, 92] width 17 height 8
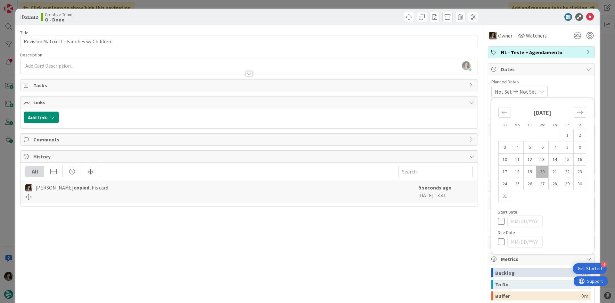
click at [498, 243] on icon at bounding box center [503, 242] width 10 height 8
type input "[DATE]"
click at [587, 15] on icon at bounding box center [590, 17] width 8 height 8
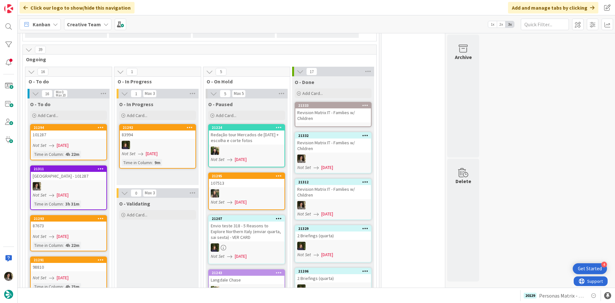
click at [322, 108] on div "Revision Matrix IT - Families w/ Children" at bounding box center [333, 115] width 76 height 14
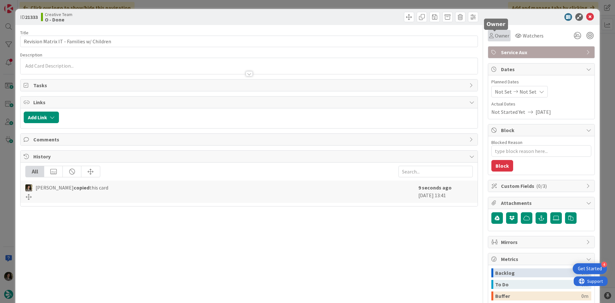
click at [497, 39] on span "Owner" at bounding box center [502, 36] width 14 height 8
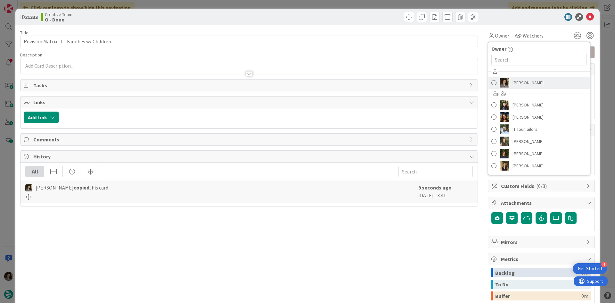
click at [522, 82] on span "[PERSON_NAME]" at bounding box center [528, 83] width 31 height 10
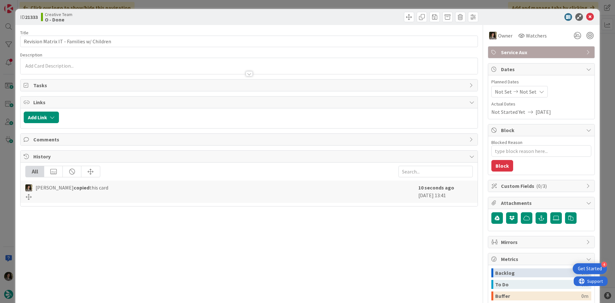
type textarea "x"
click at [539, 89] on icon at bounding box center [541, 91] width 5 height 5
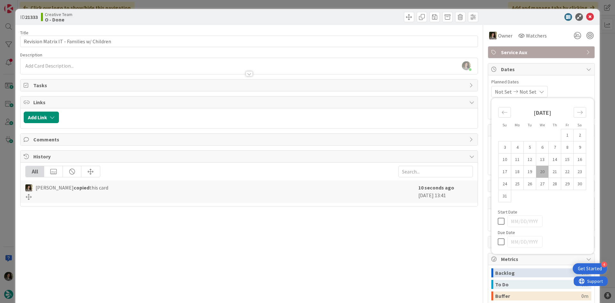
click at [498, 244] on icon at bounding box center [503, 242] width 10 height 8
type input "[DATE]"
click at [587, 14] on icon at bounding box center [590, 17] width 8 height 8
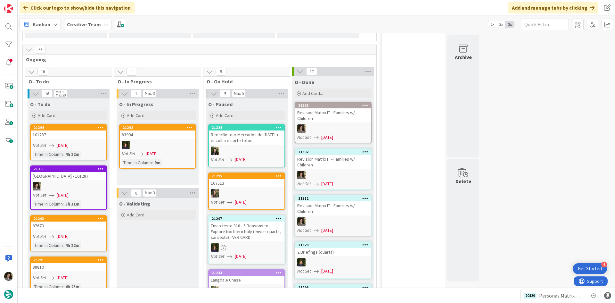
click at [344, 217] on div at bounding box center [333, 221] width 76 height 8
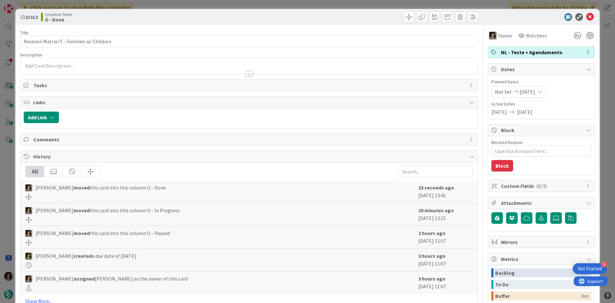
type textarea "x"
click at [587, 16] on icon at bounding box center [590, 17] width 8 height 8
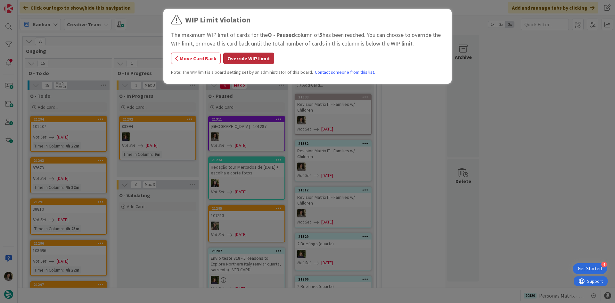
drag, startPoint x: 256, startPoint y: 58, endPoint x: 270, endPoint y: 96, distance: 40.1
click at [256, 59] on button "Override WIP Limit" at bounding box center [248, 59] width 51 height 12
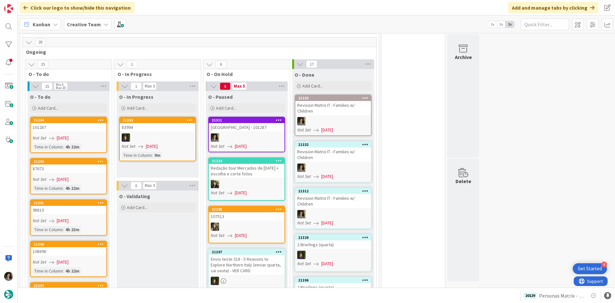
scroll to position [567, 0]
